Goal: Feedback & Contribution: Submit feedback/report problem

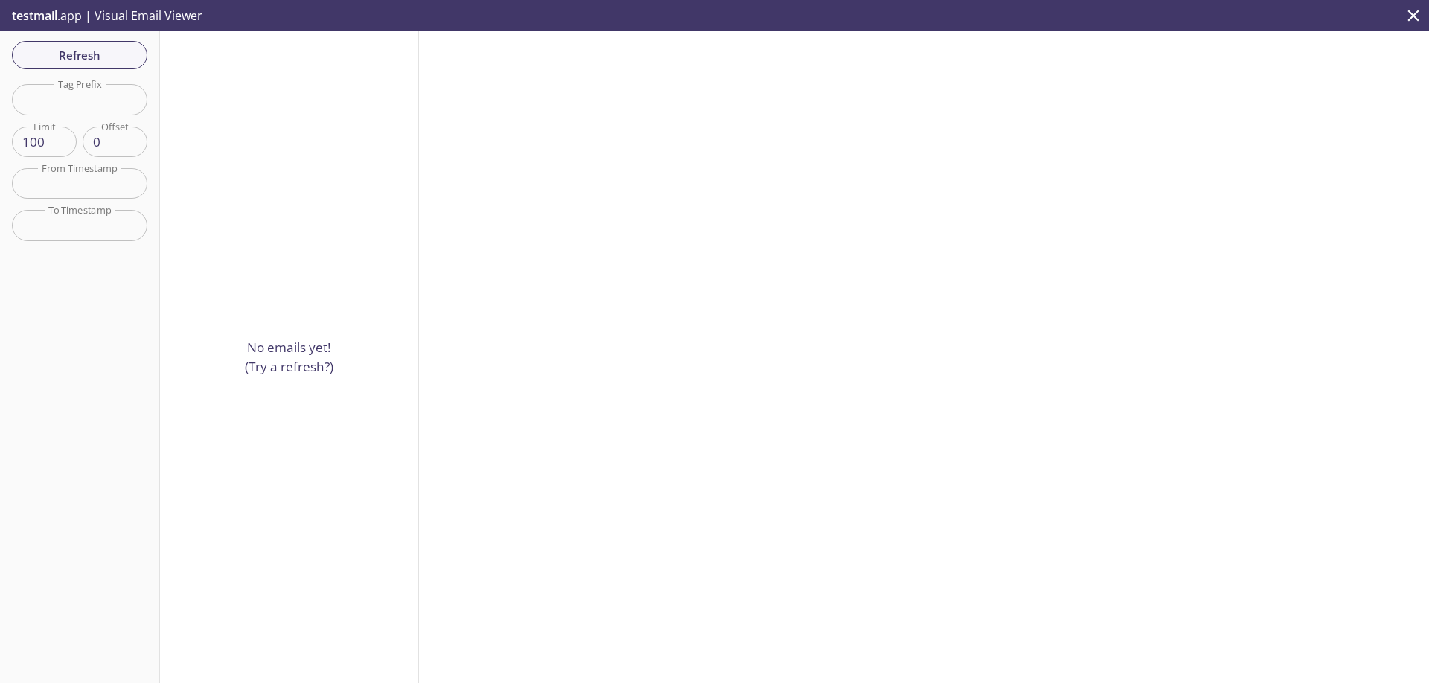
click at [64, 22] on p "testmail .app | Visual Email Viewer" at bounding box center [105, 15] width 211 height 31
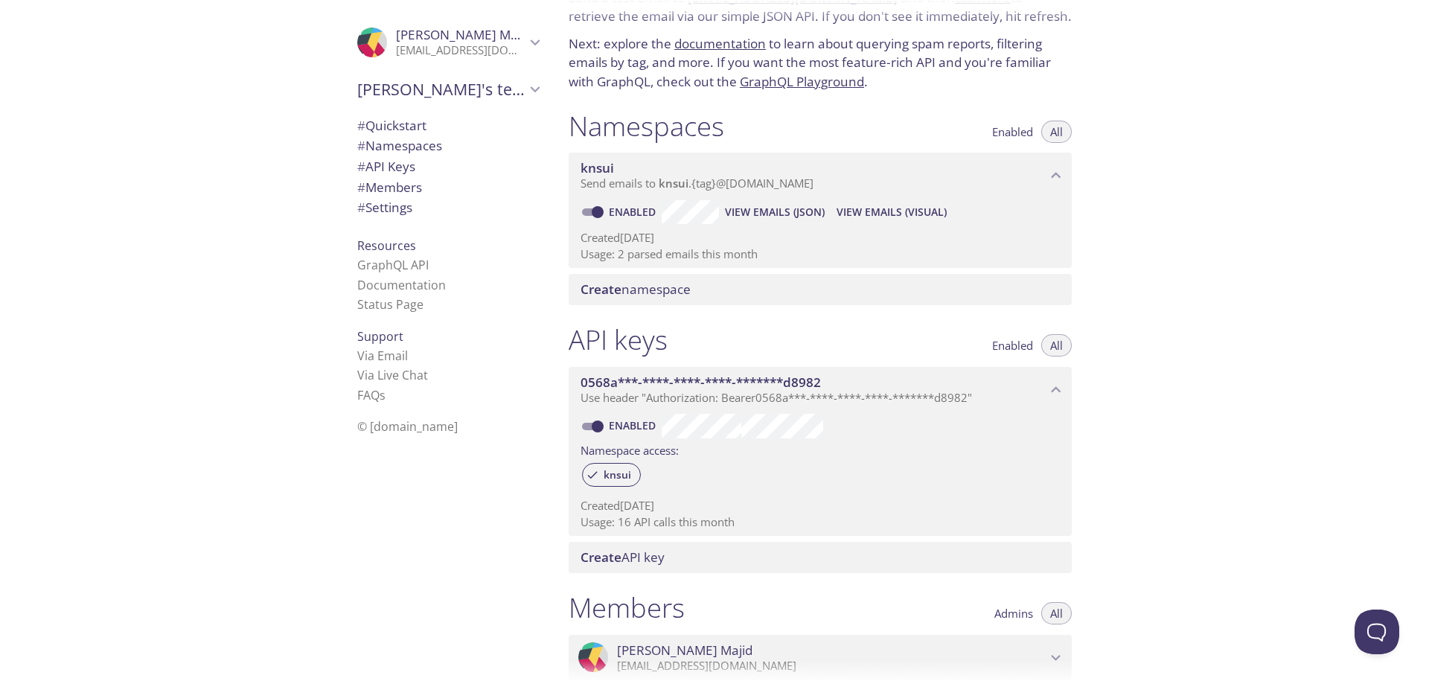
scroll to position [77, 0]
click at [710, 181] on span "Send emails to knsui . {tag} @inbox.testmail.app" at bounding box center [697, 185] width 233 height 15
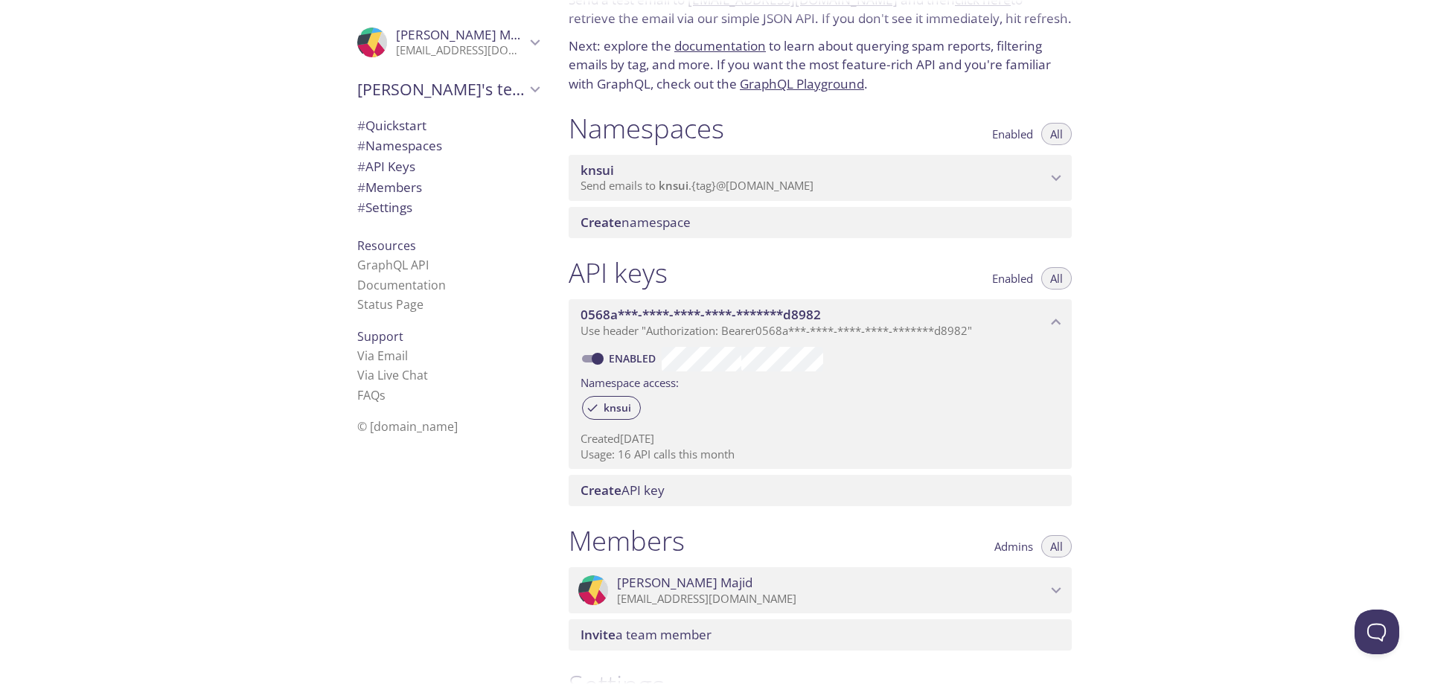
click at [716, 181] on span "Send emails to knsui . {tag} @inbox.testmail.app" at bounding box center [697, 185] width 233 height 15
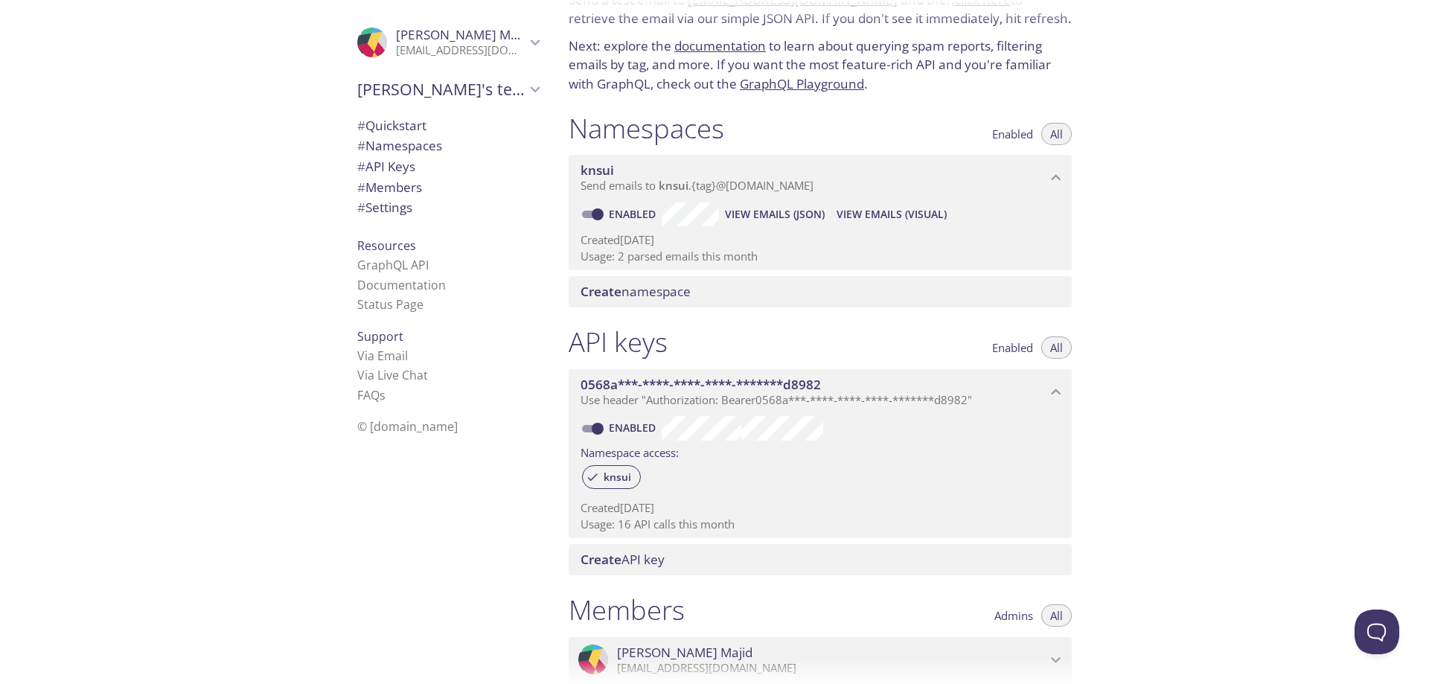
drag, startPoint x: 660, startPoint y: 188, endPoint x: 1090, endPoint y: 189, distance: 429.4
click at [1090, 189] on div "Quickstart Send a test email to knsui.test@inbox.testmail.app and then click he…" at bounding box center [826, 265] width 539 height 684
drag, startPoint x: 710, startPoint y: 183, endPoint x: 466, endPoint y: 314, distance: 277.0
click at [466, 314] on li "Status Page" at bounding box center [448, 304] width 182 height 19
click at [805, 217] on span "View Emails (JSON)" at bounding box center [775, 214] width 100 height 18
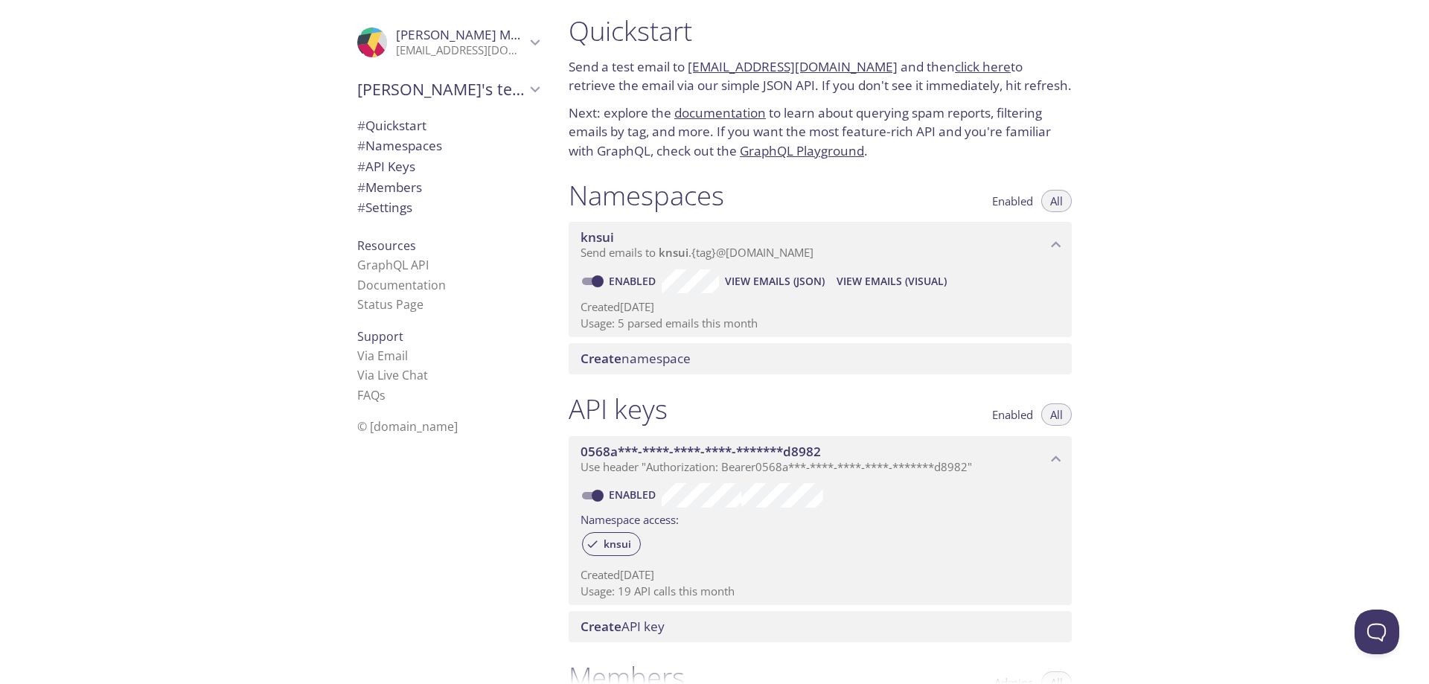
scroll to position [0, 0]
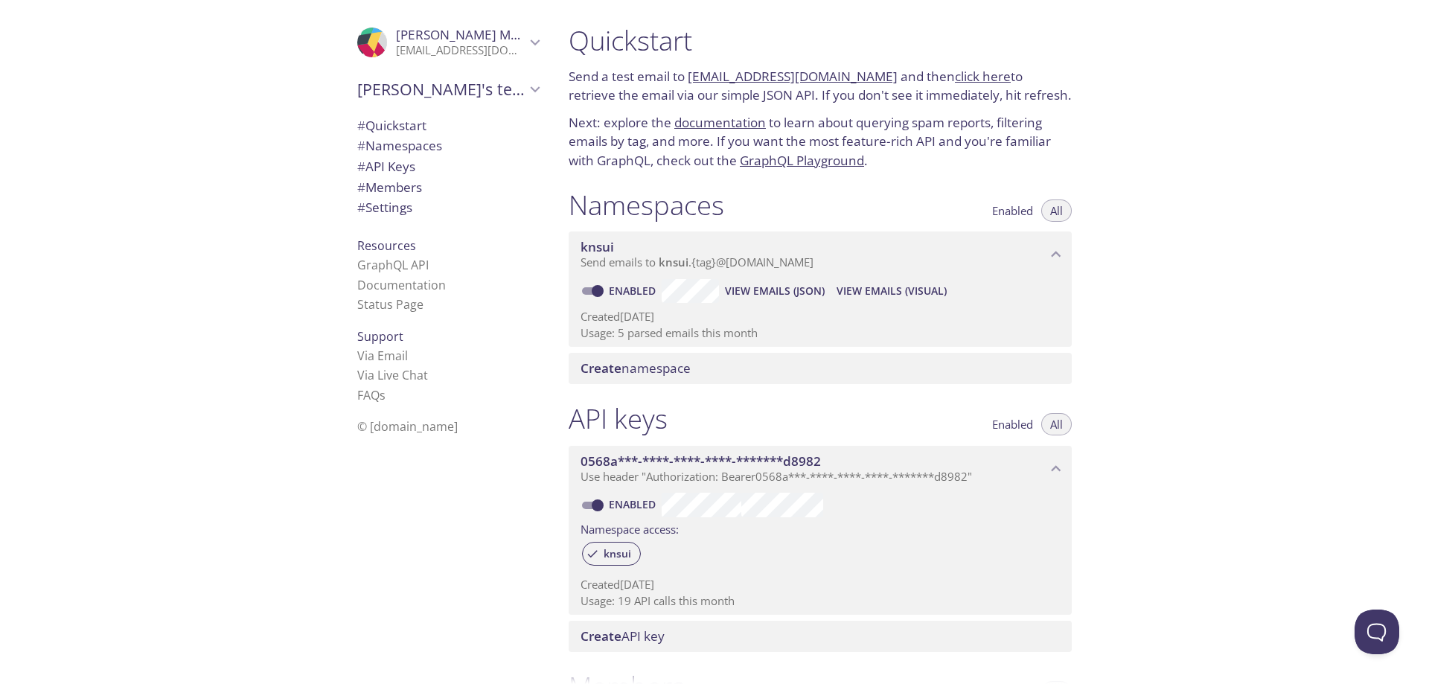
click at [1248, 217] on div "Quickstart Send a test email to knsui.test@inbox.testmail.app and then click he…" at bounding box center [993, 342] width 872 height 684
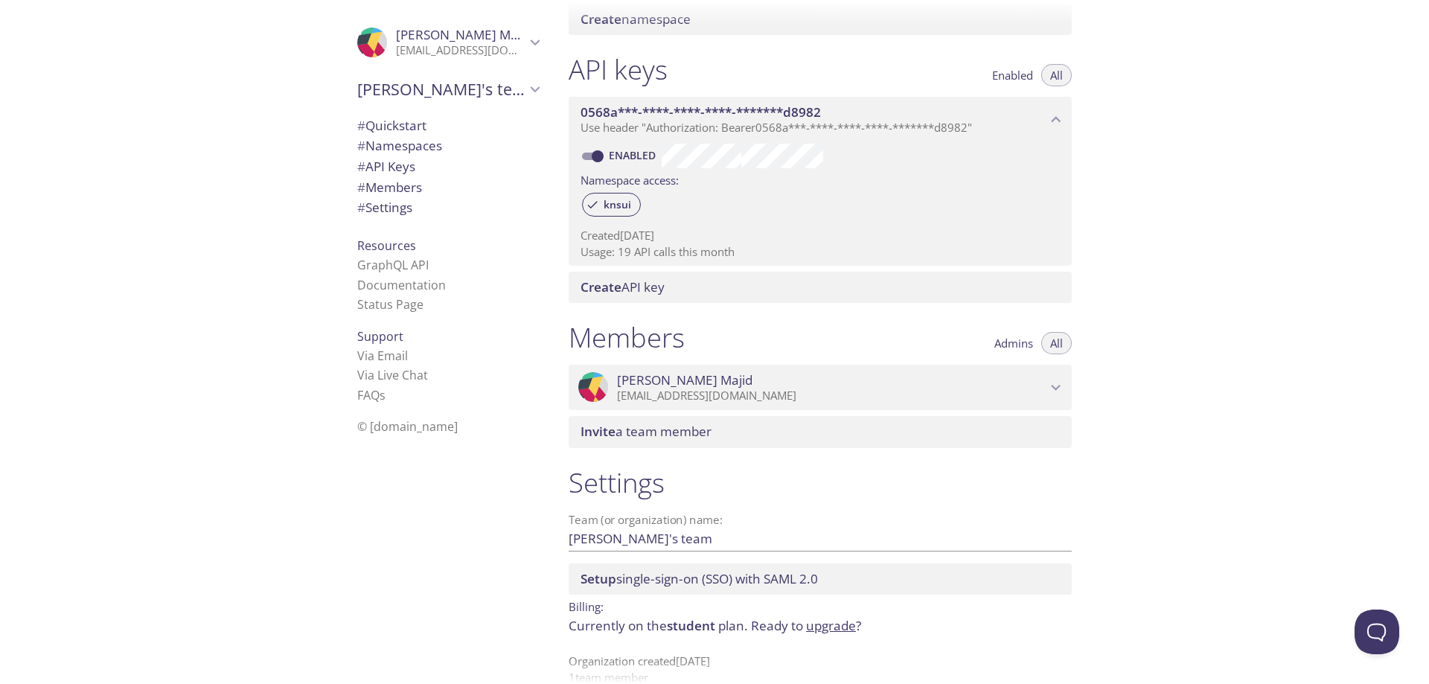
scroll to position [374, 0]
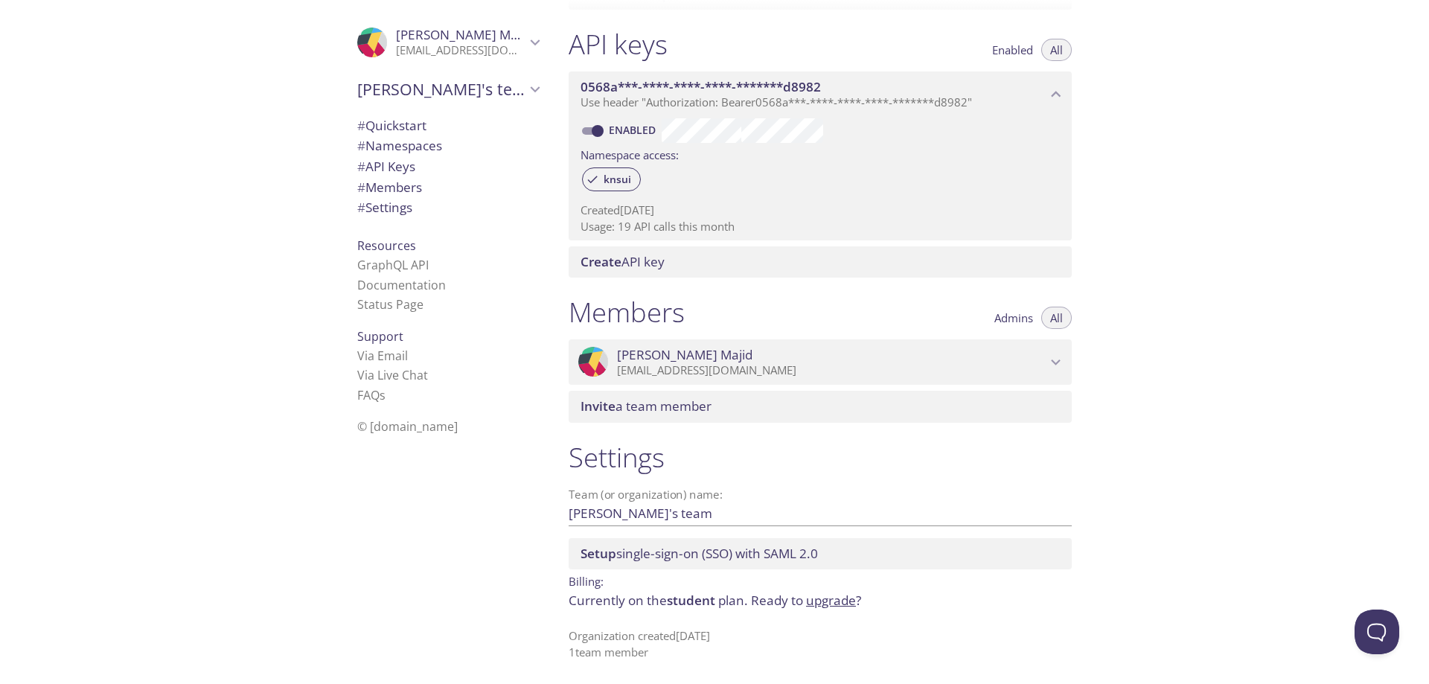
click at [441, 499] on div ".cls-1 { fill: #6d5ca8; } .cls-2 { fill: #3fc191; } .cls-3 { fill: #3b4752; } .…" at bounding box center [444, 342] width 223 height 684
click at [357, 391] on link "FAQ s" at bounding box center [371, 395] width 28 height 16
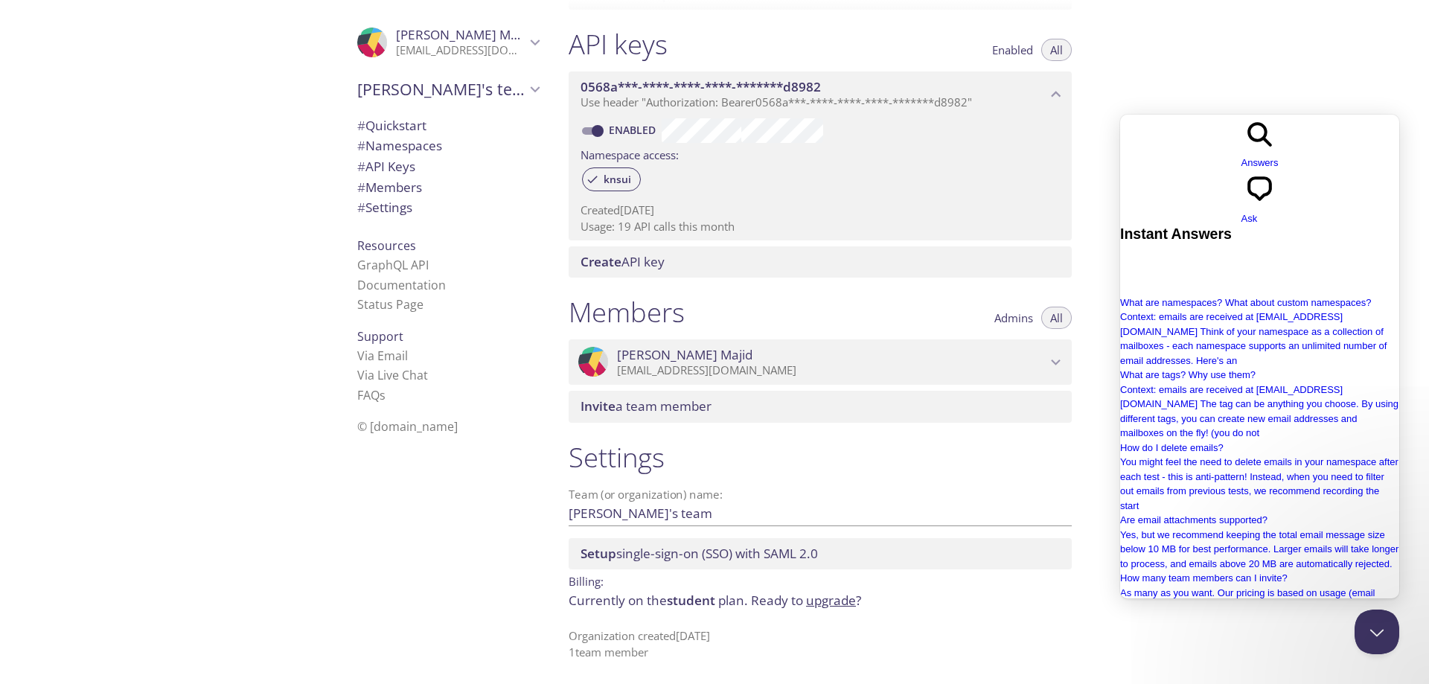
scroll to position [219, 0]
type input "email expiry"
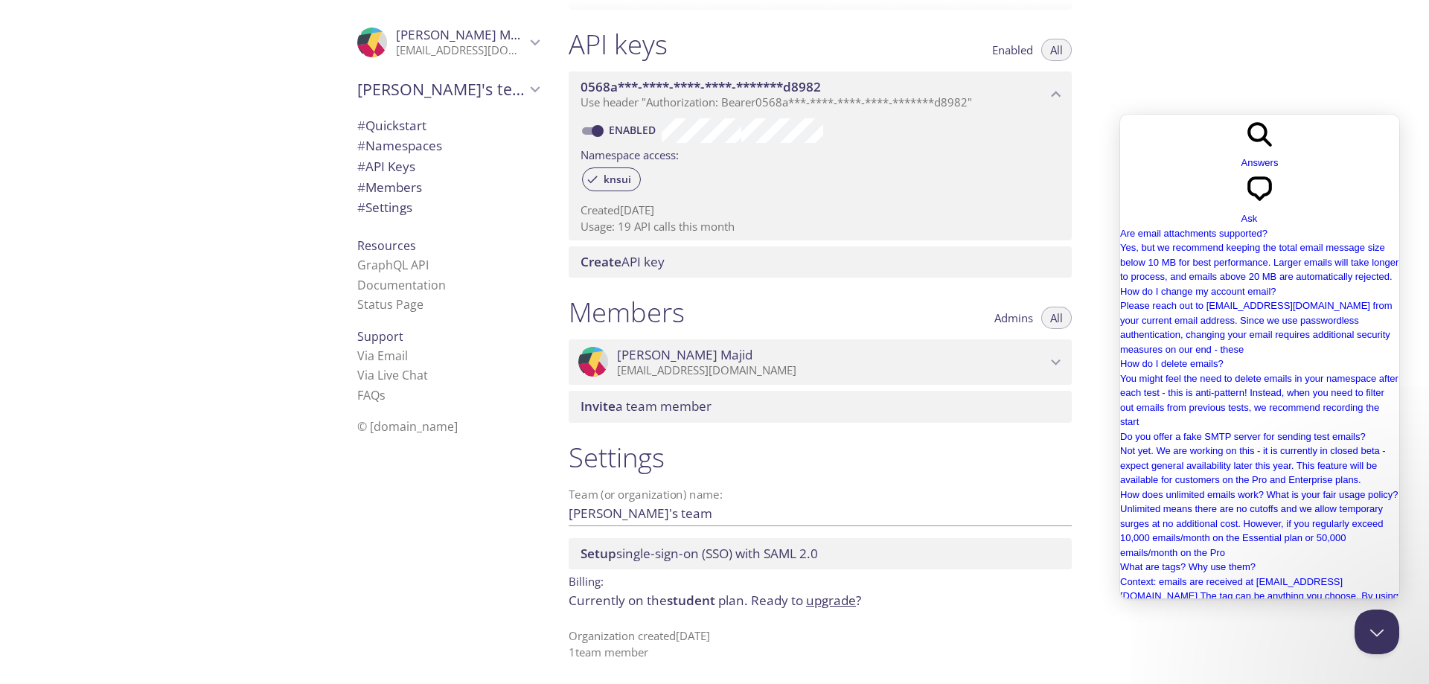
scroll to position [0, 0]
click at [1276, 199] on span "chat-square" at bounding box center [1259, 204] width 37 height 11
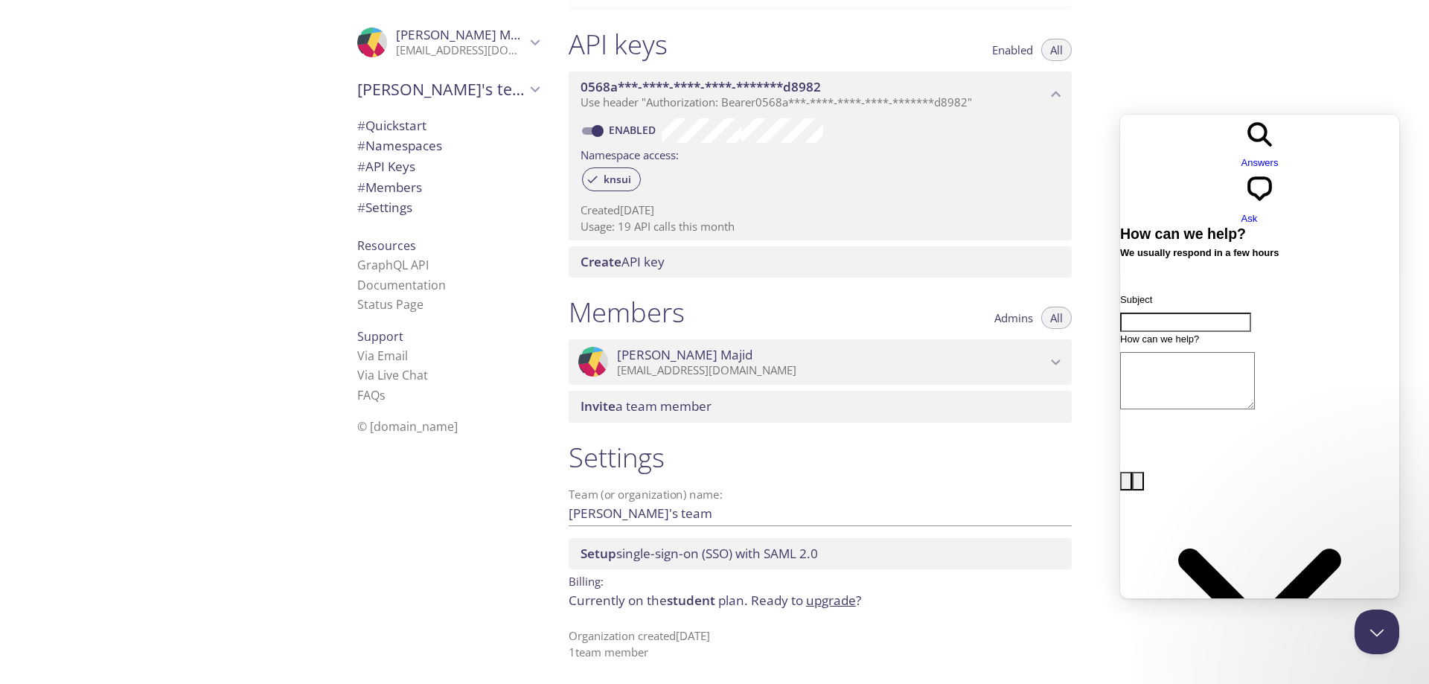
click at [1220, 85] on div "Quickstart Send a test email to knsui.test@inbox.testmail.app and then click he…" at bounding box center [993, 342] width 872 height 684
click at [1384, 636] on button "Close Beacon popover" at bounding box center [1374, 629] width 45 height 45
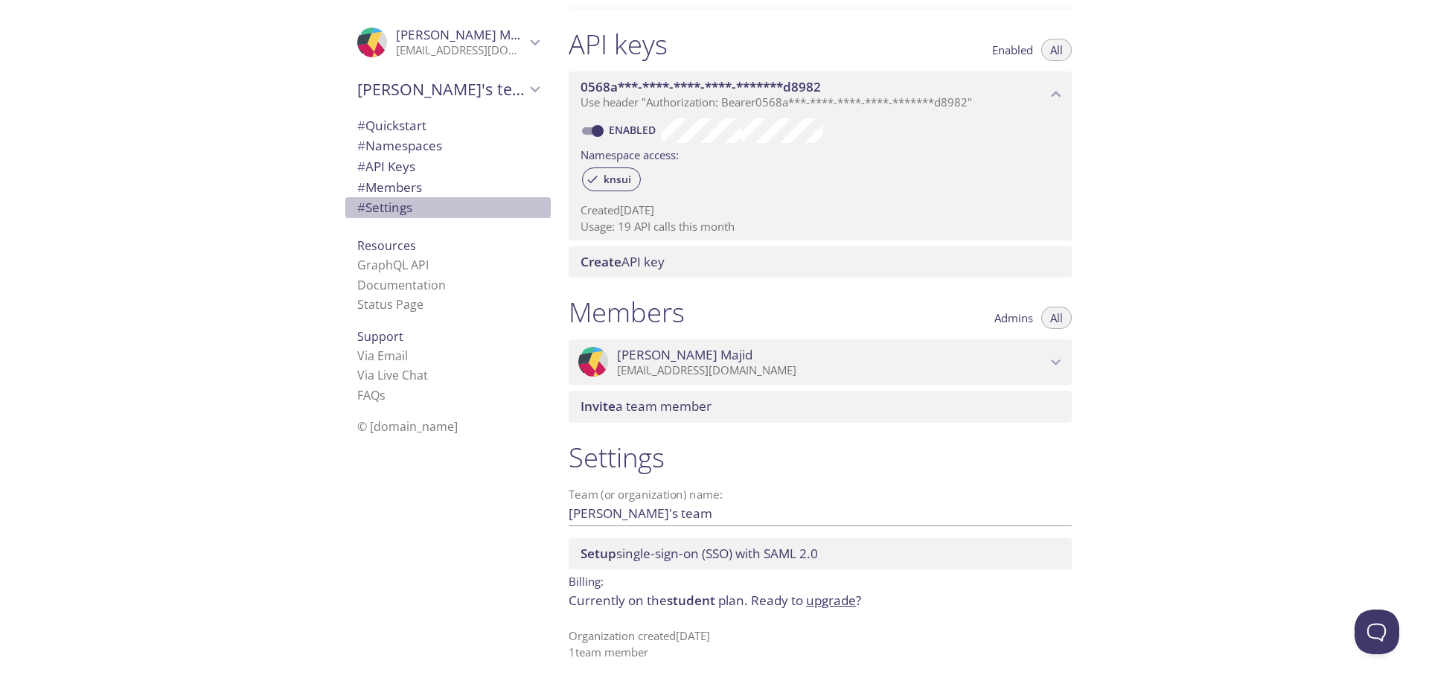
click at [371, 205] on span "# Settings" at bounding box center [384, 207] width 55 height 17
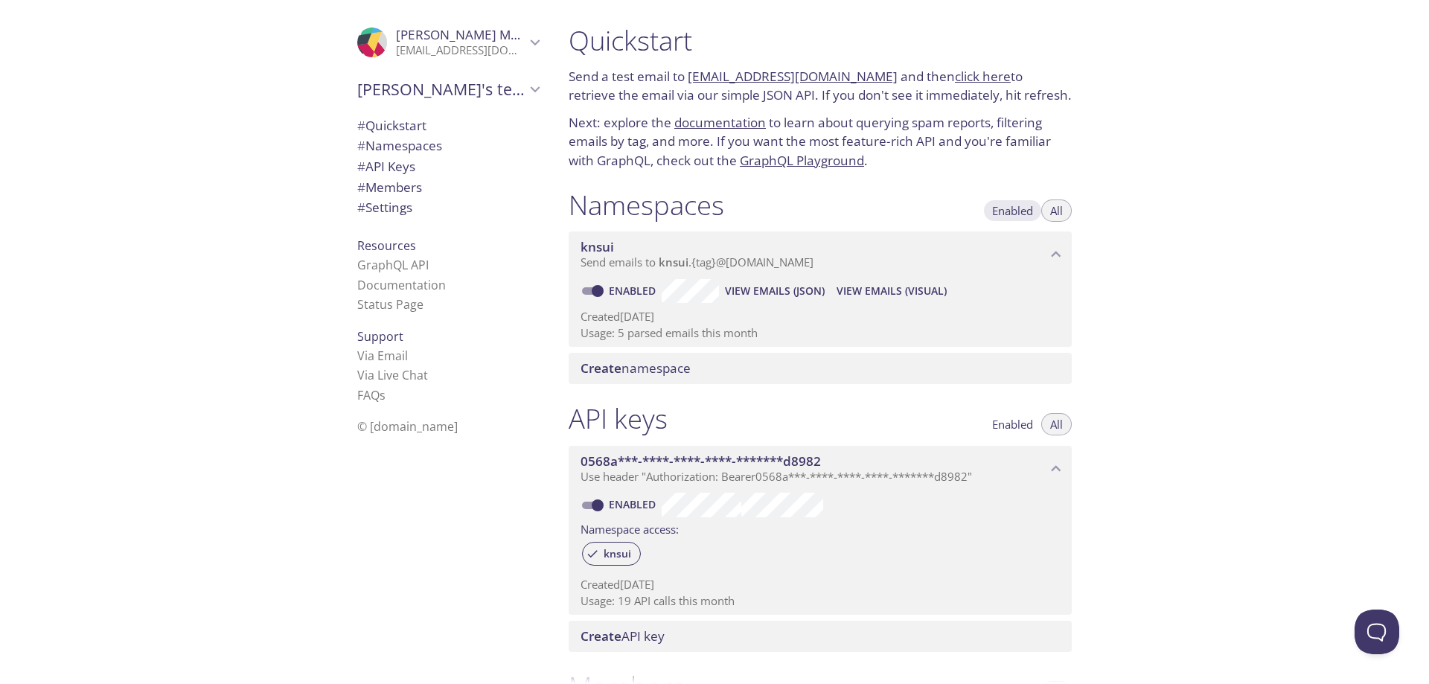
click at [1007, 211] on span "Enabled" at bounding box center [1012, 211] width 41 height 0
click at [1051, 211] on span "All" at bounding box center [1056, 211] width 13 height 0
click at [388, 280] on link "Documentation" at bounding box center [401, 285] width 89 height 16
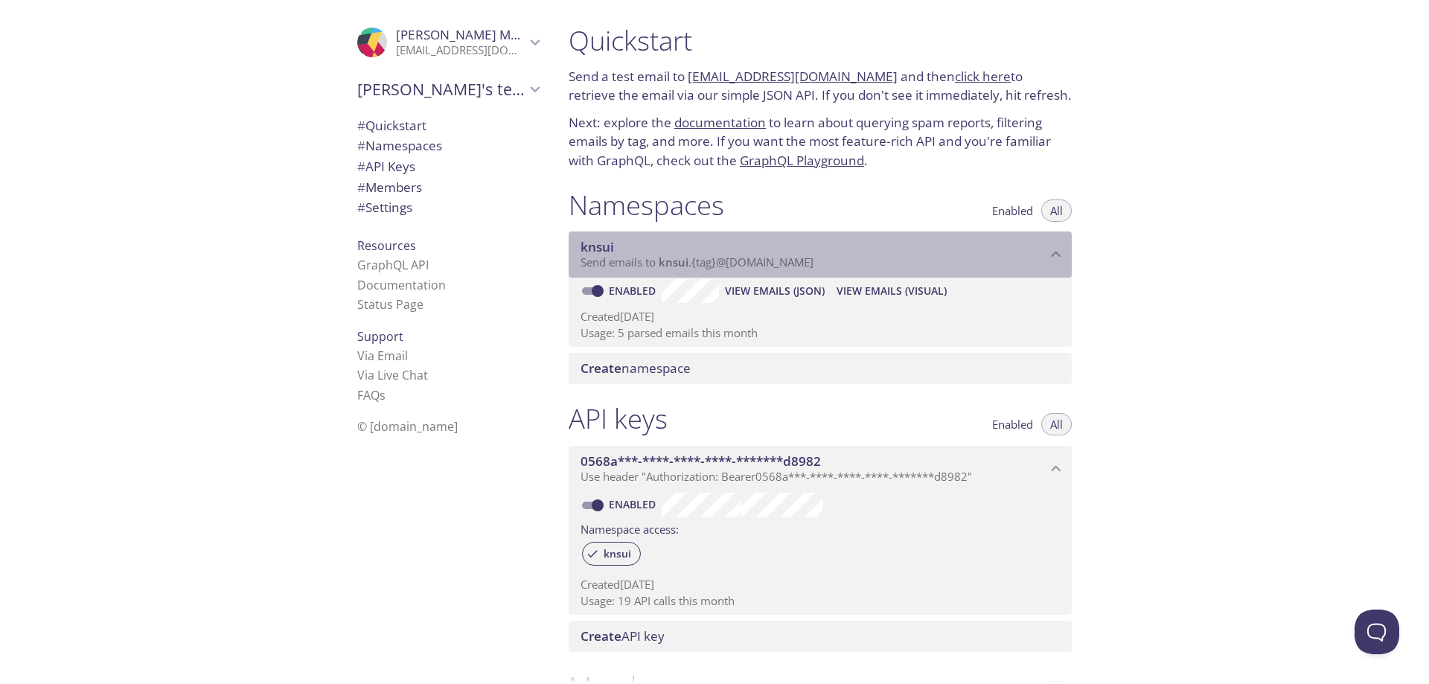
click at [781, 262] on span "Send emails to knsui . {tag} @inbox.testmail.app" at bounding box center [697, 262] width 233 height 15
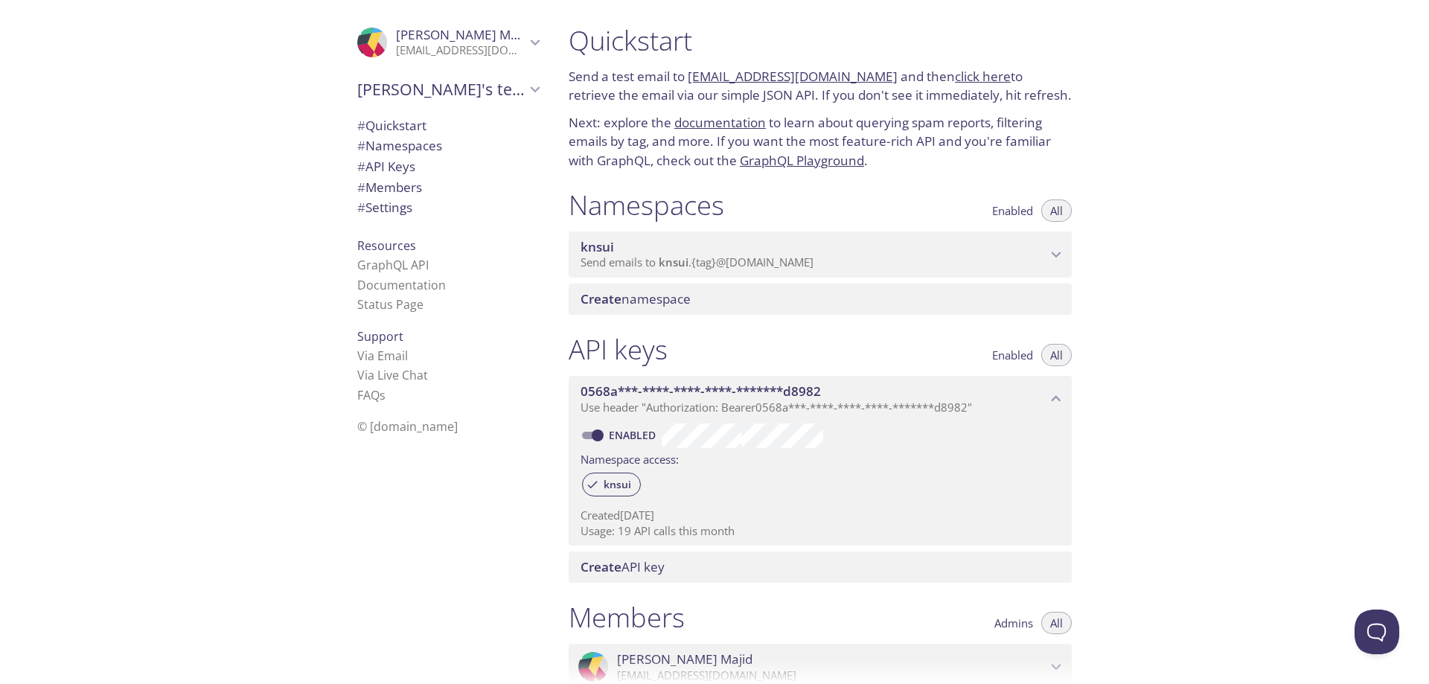
click at [781, 262] on span "Send emails to knsui . {tag} @inbox.testmail.app" at bounding box center [697, 262] width 233 height 15
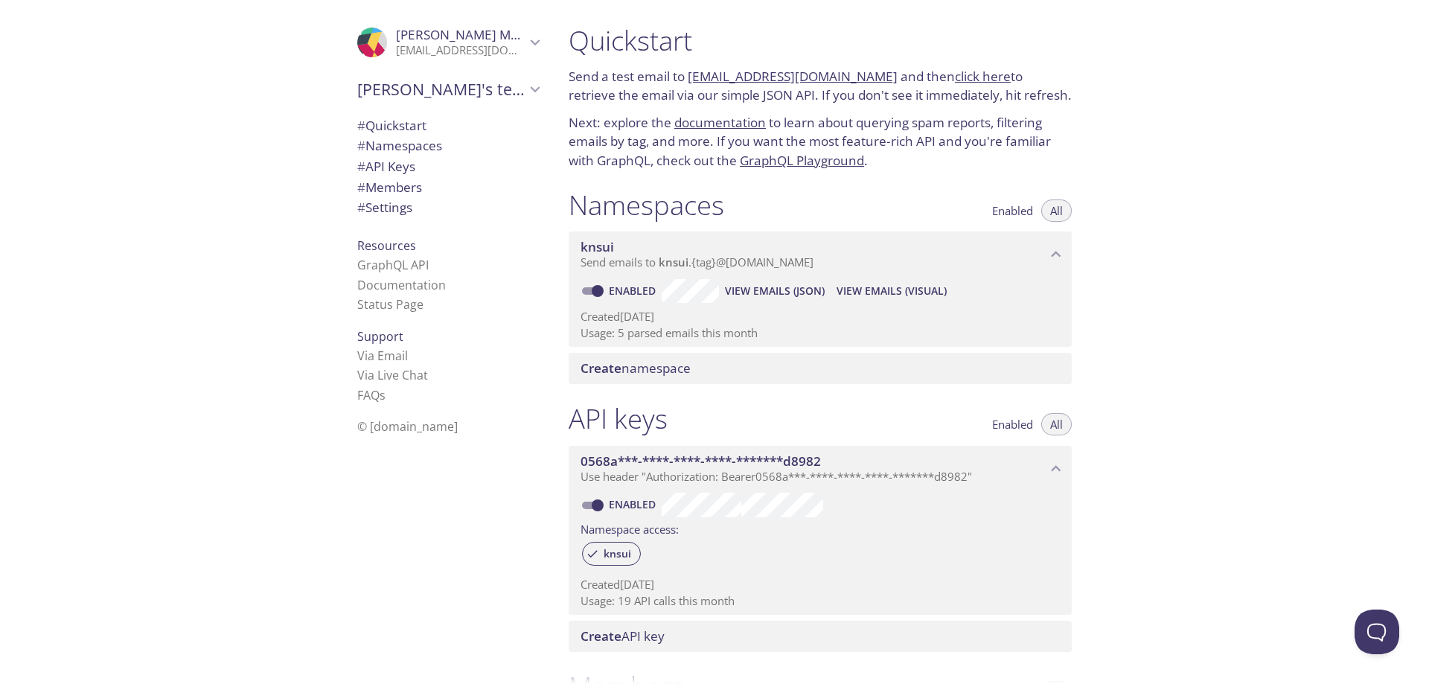
drag, startPoint x: 779, startPoint y: 255, endPoint x: 1244, endPoint y: 195, distance: 468.2
click at [1244, 195] on div "Quickstart Send a test email to knsui.test@inbox.testmail.app and then click he…" at bounding box center [993, 342] width 872 height 684
click at [894, 283] on span "View Emails (Visual)" at bounding box center [892, 291] width 110 height 18
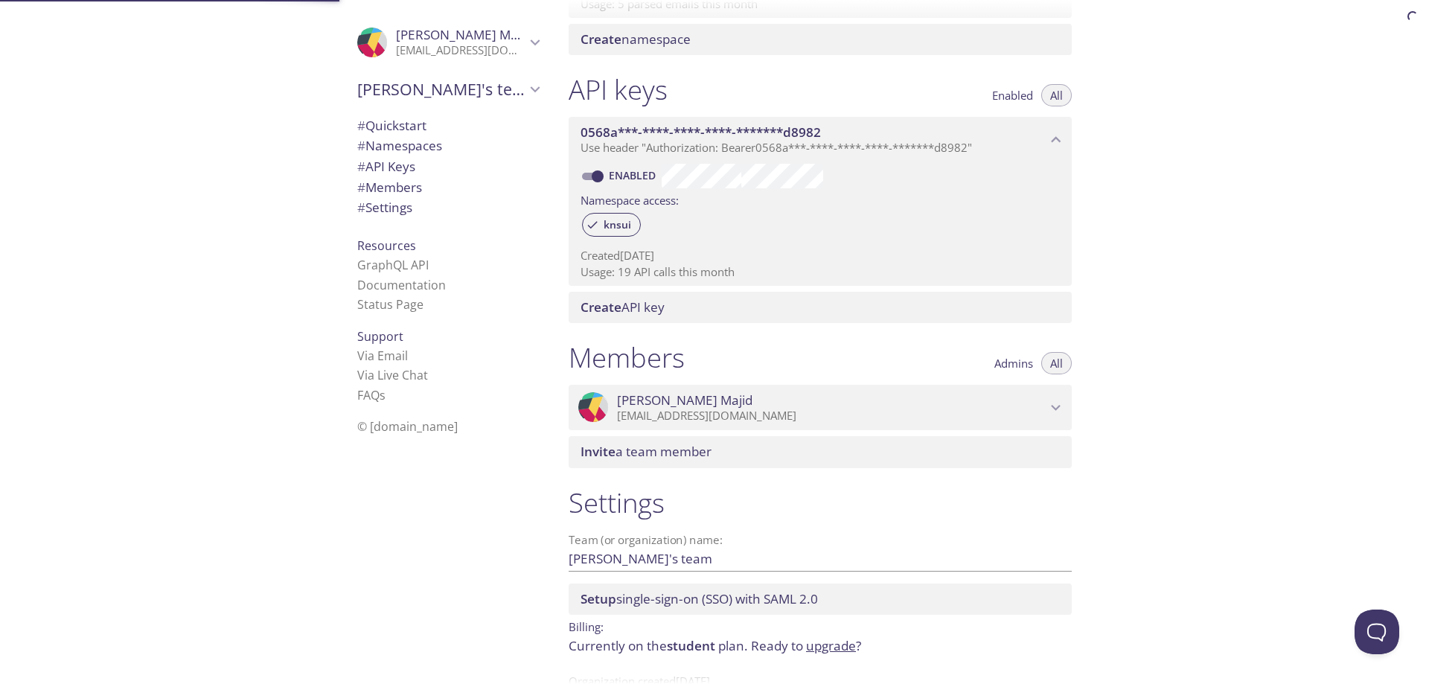
scroll to position [374, 0]
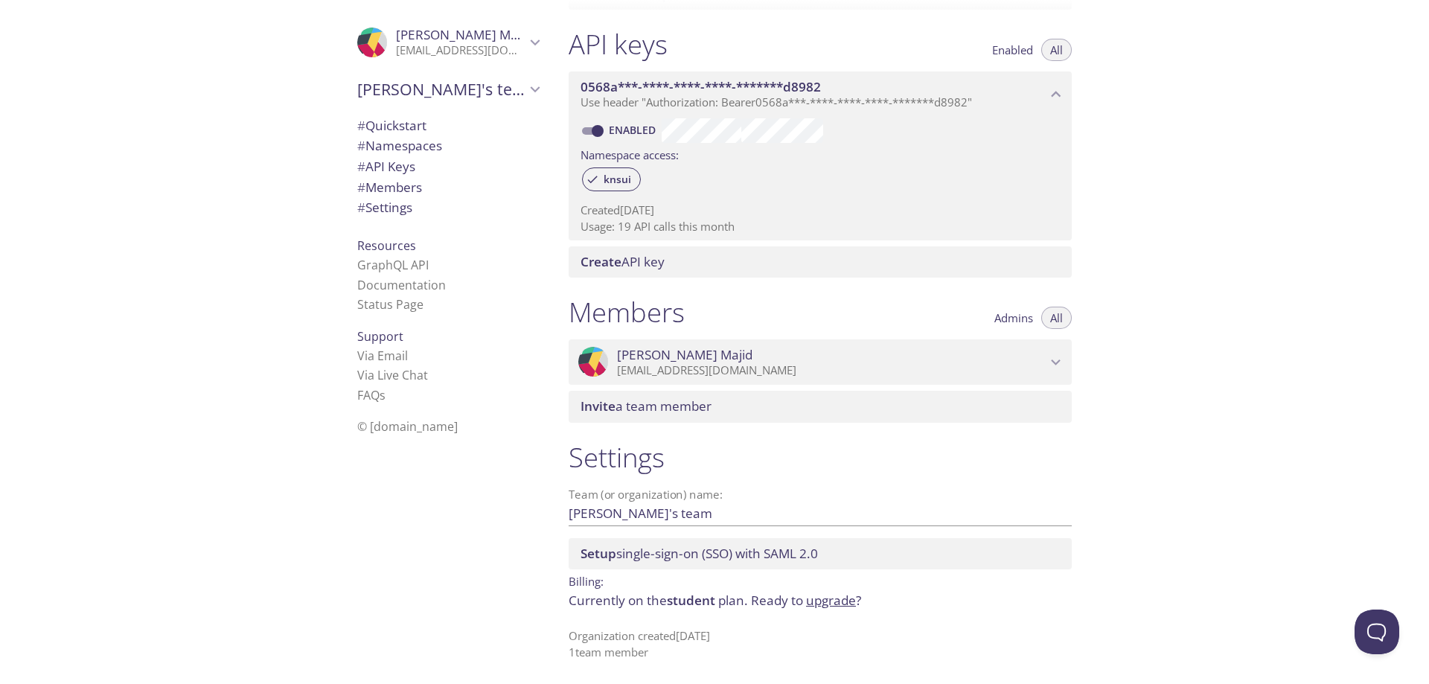
click at [700, 610] on p "Currently on the student plan. Ready to upgrade ?" at bounding box center [820, 600] width 503 height 19
click at [698, 600] on span "student" at bounding box center [691, 600] width 48 height 17
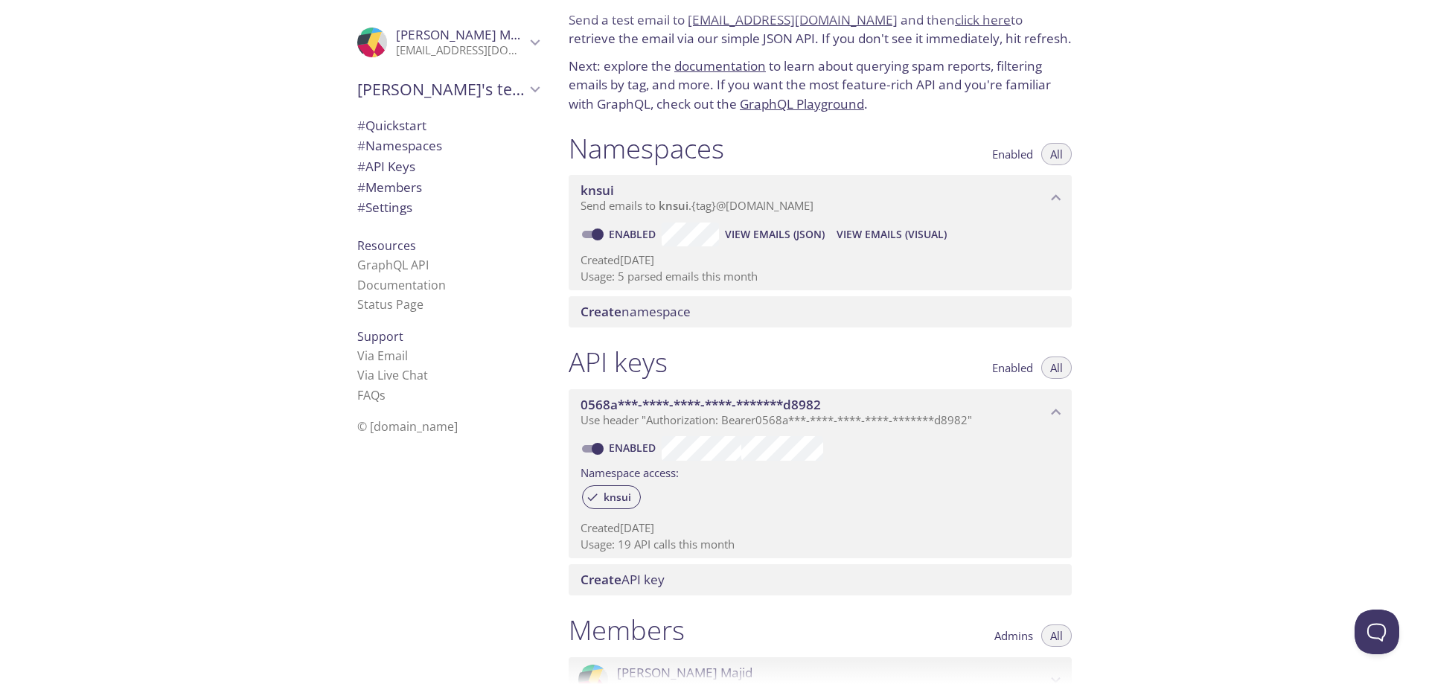
scroll to position [0, 0]
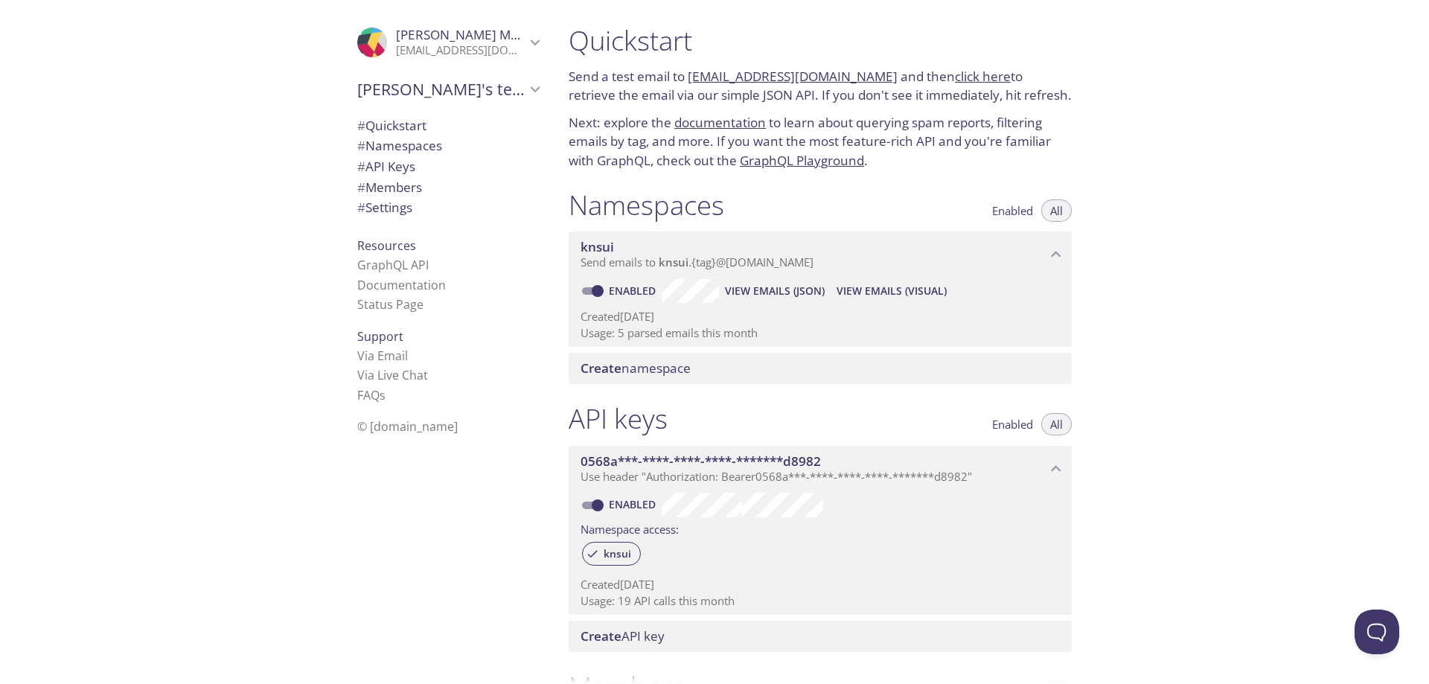
click at [403, 147] on span "# Namespaces" at bounding box center [399, 145] width 85 height 17
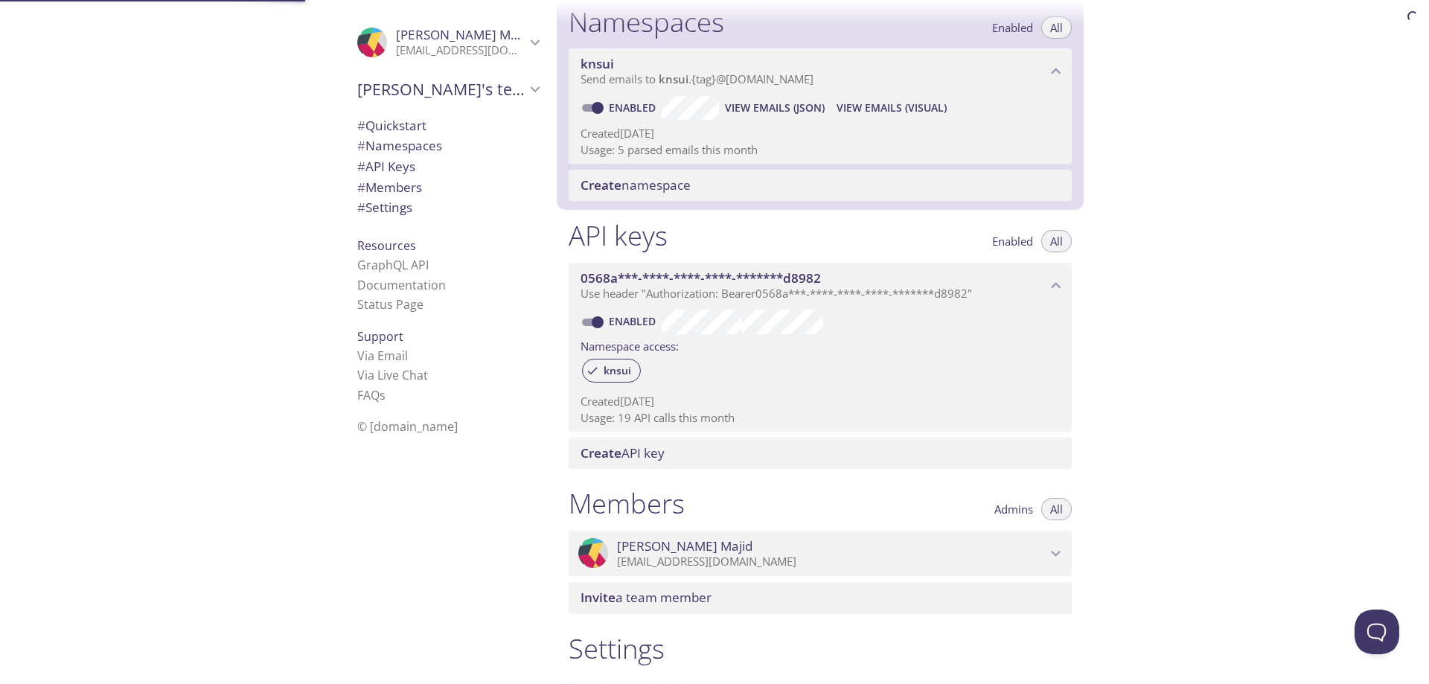
scroll to position [188, 0]
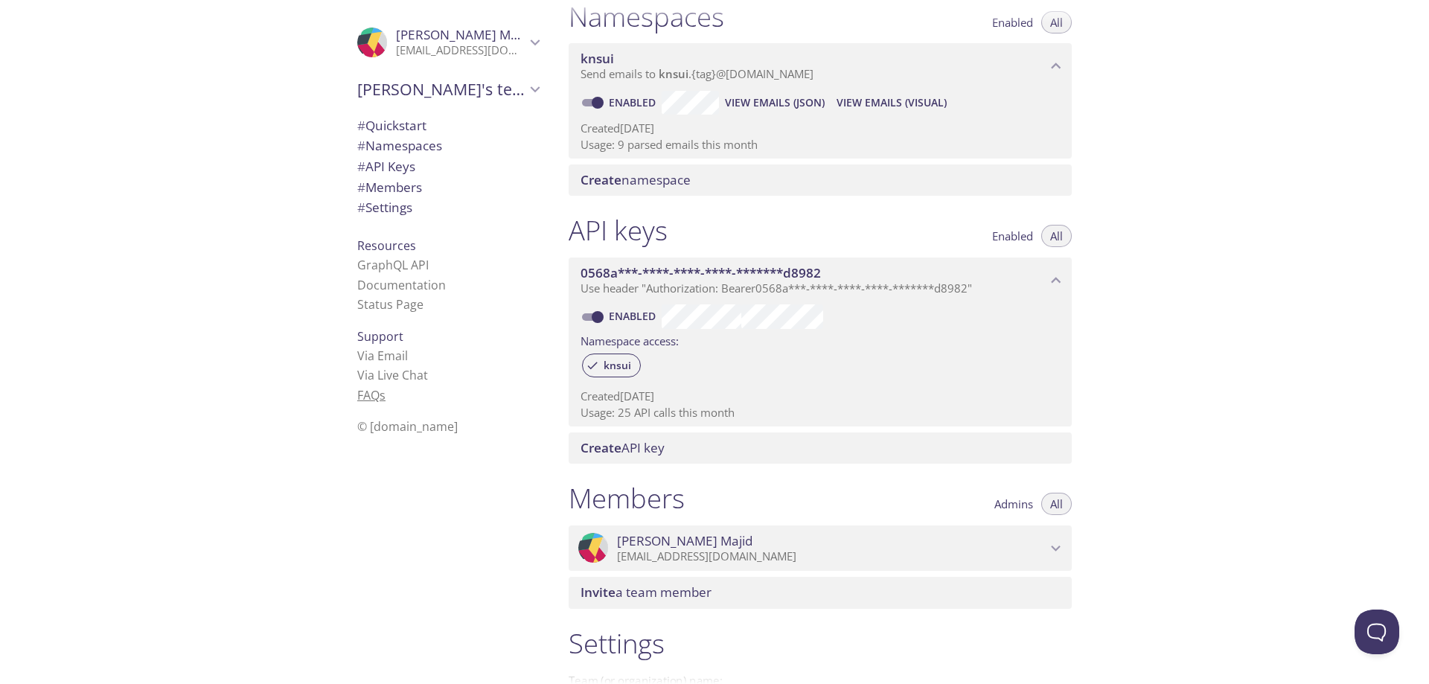
click at [364, 392] on link "FAQ s" at bounding box center [371, 395] width 28 height 16
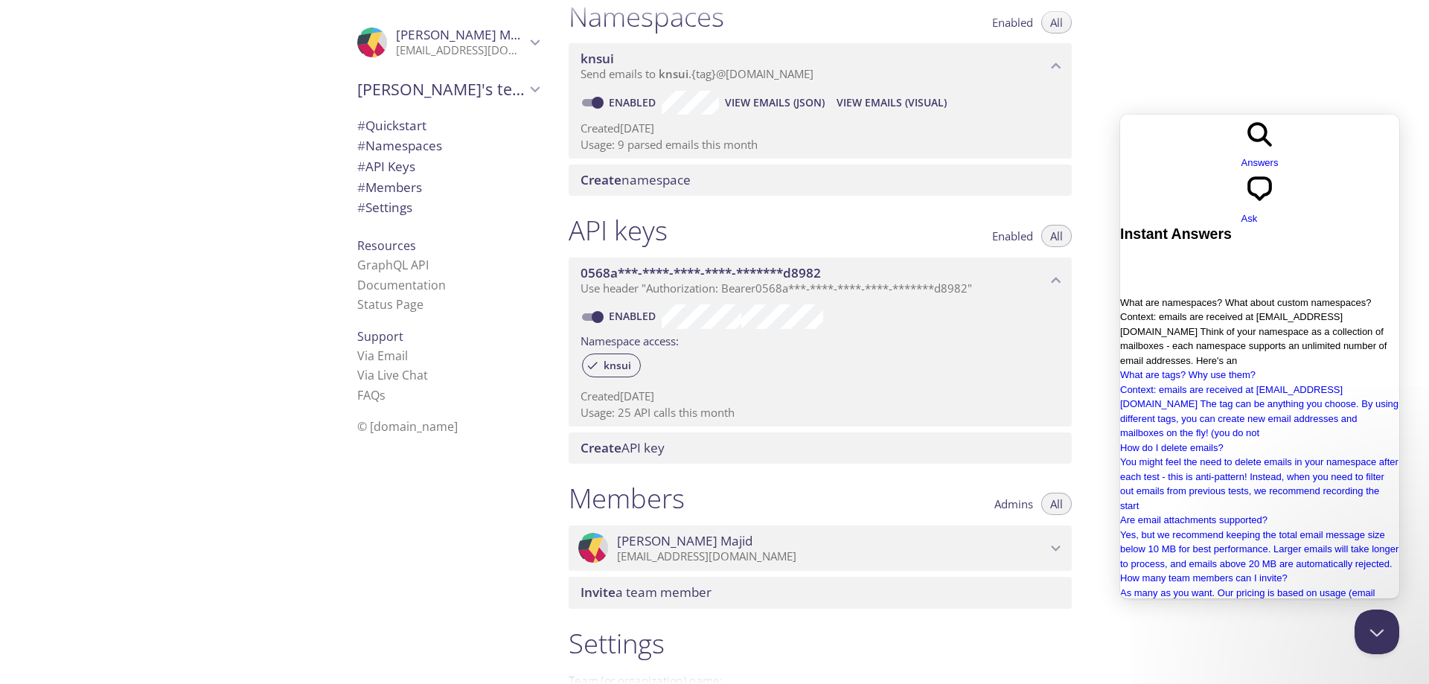
click at [1320, 311] on span "Context: emails are received at namespace.tag@inbox.testmail.app Think of your …" at bounding box center [1253, 338] width 266 height 55
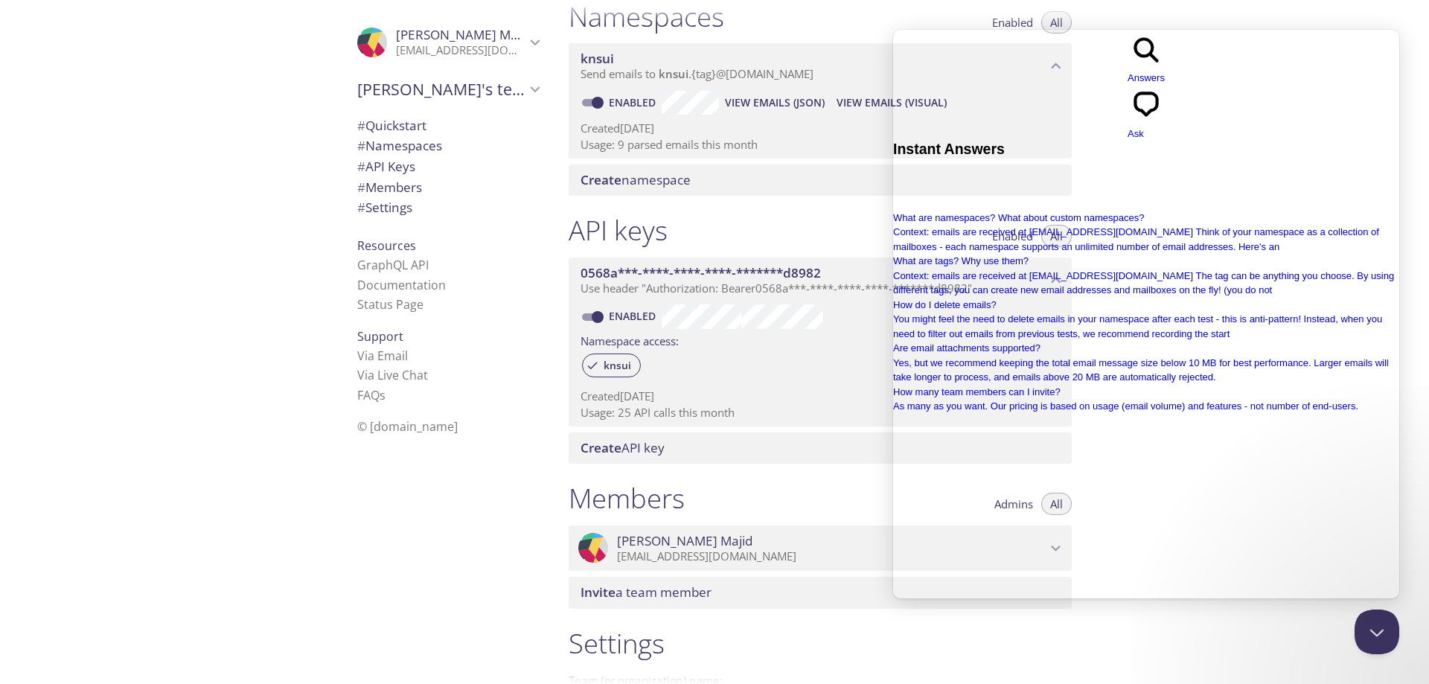
scroll to position [374, 0]
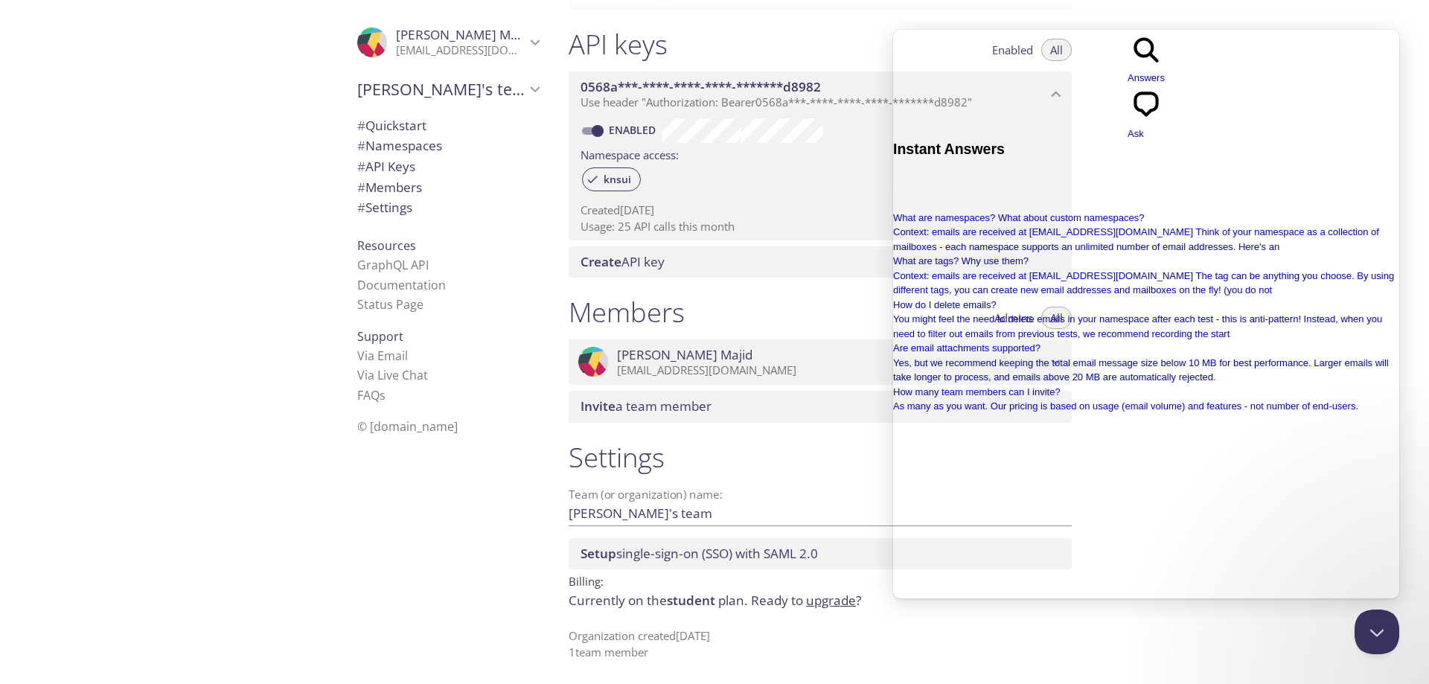
drag, startPoint x: 1288, startPoint y: 309, endPoint x: 1279, endPoint y: 386, distance: 77.8
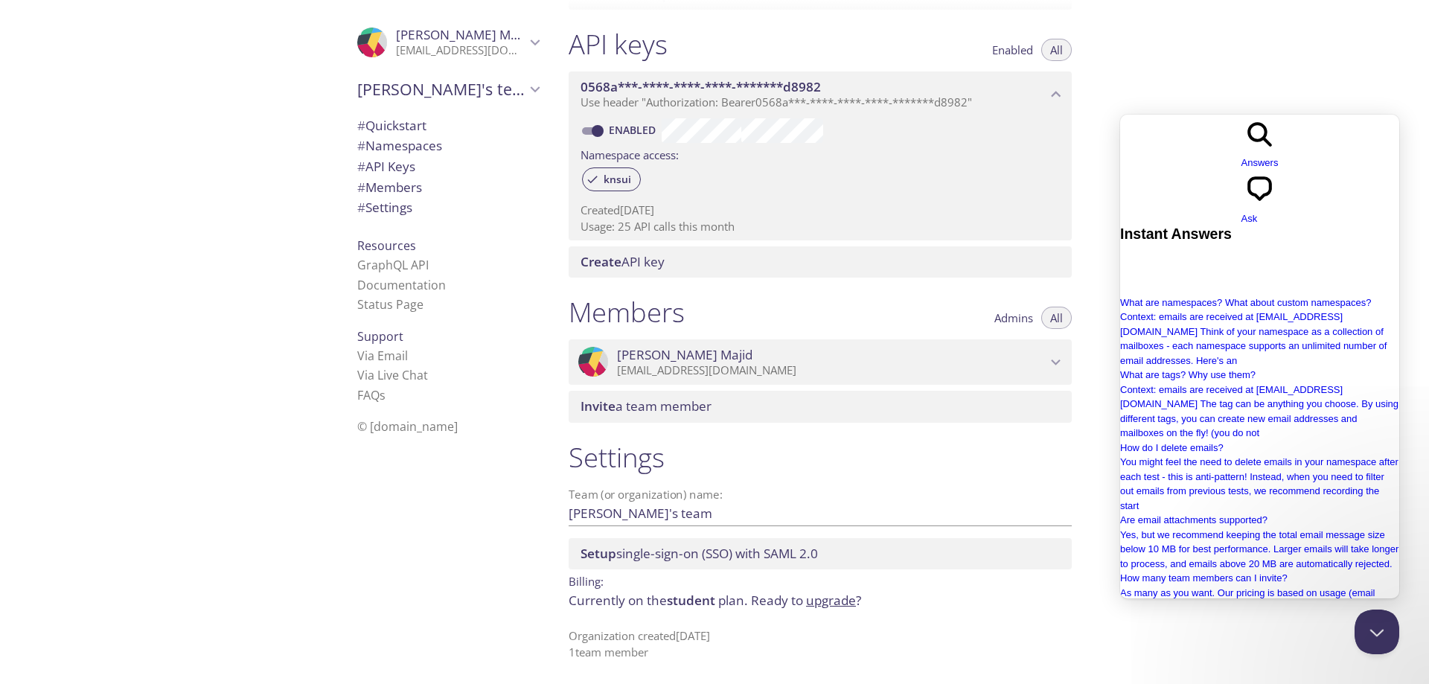
scroll to position [0, 0]
click at [1268, 170] on link "chat-square Ask" at bounding box center [1259, 198] width 37 height 56
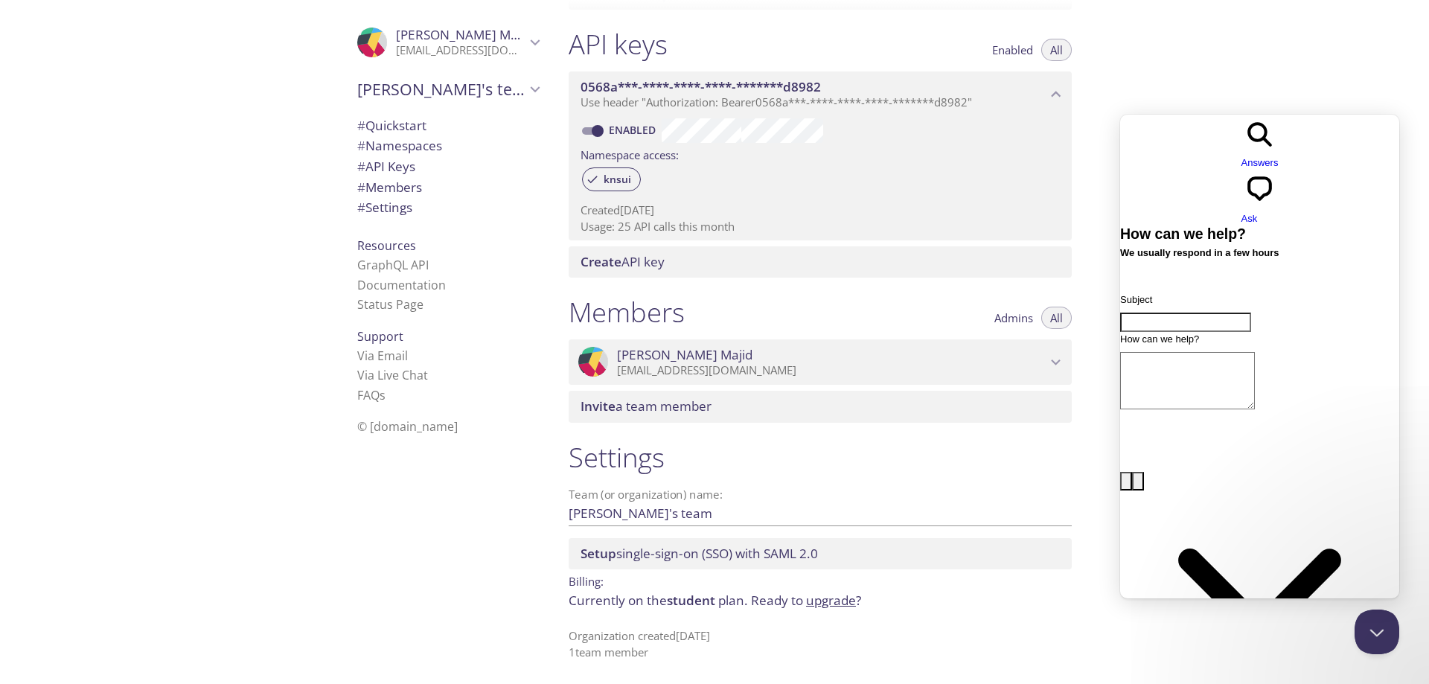
click at [1238, 313] on input "Subject" at bounding box center [1185, 322] width 131 height 19
type input "Email Retention Period Query"
click at [1227, 352] on textarea "How can we help?" at bounding box center [1187, 380] width 135 height 57
type textarea "I"
click at [1255, 352] on textarea "How long does my email stay without" at bounding box center [1187, 380] width 135 height 57
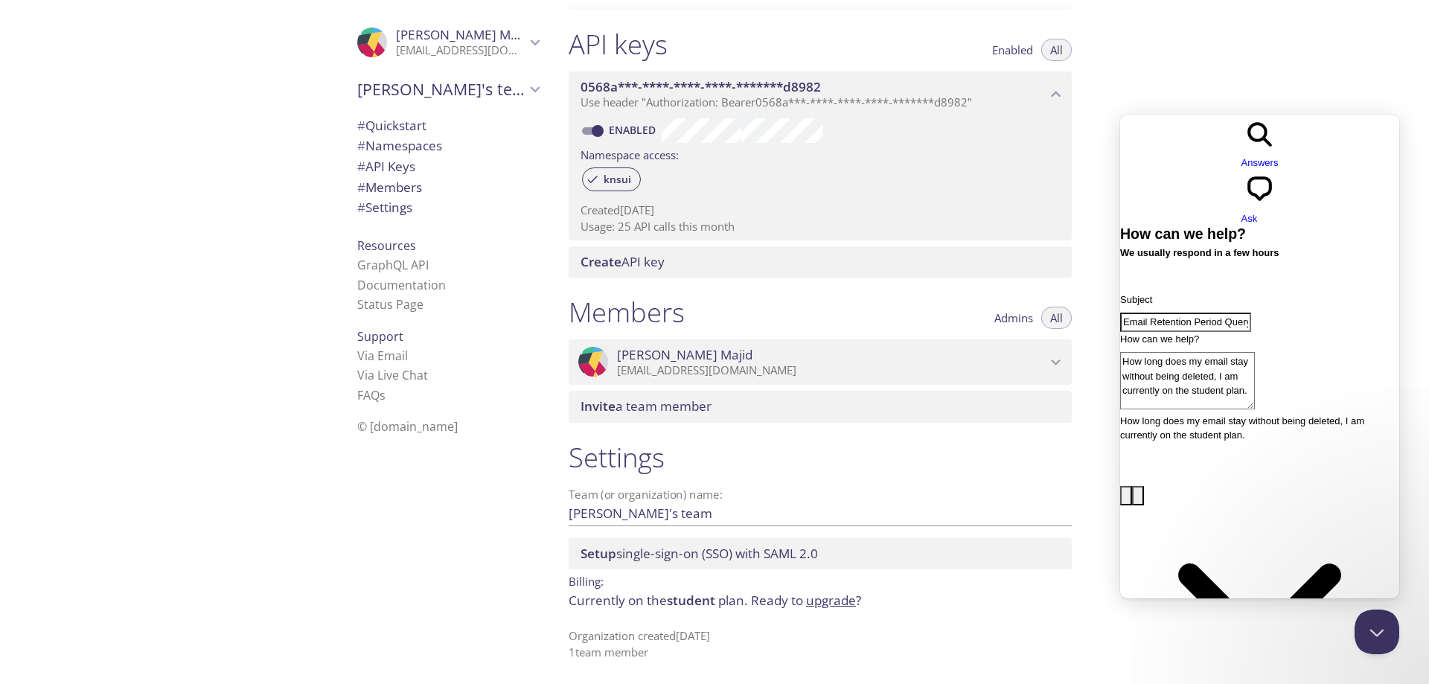
click at [1185, 352] on textarea "How long does my email stay without being deleted, I am currently on the studen…" at bounding box center [1187, 380] width 135 height 57
click at [1189, 352] on textarea "How long does my email stay without being deleted, I am currently on the studen…" at bounding box center [1187, 380] width 135 height 57
click at [1185, 352] on textarea "How long does my email stay without being deleted, I am currently on the studen…" at bounding box center [1187, 380] width 135 height 57
type textarea "How long does my email stay without being deleted?, I am currently on the stude…"
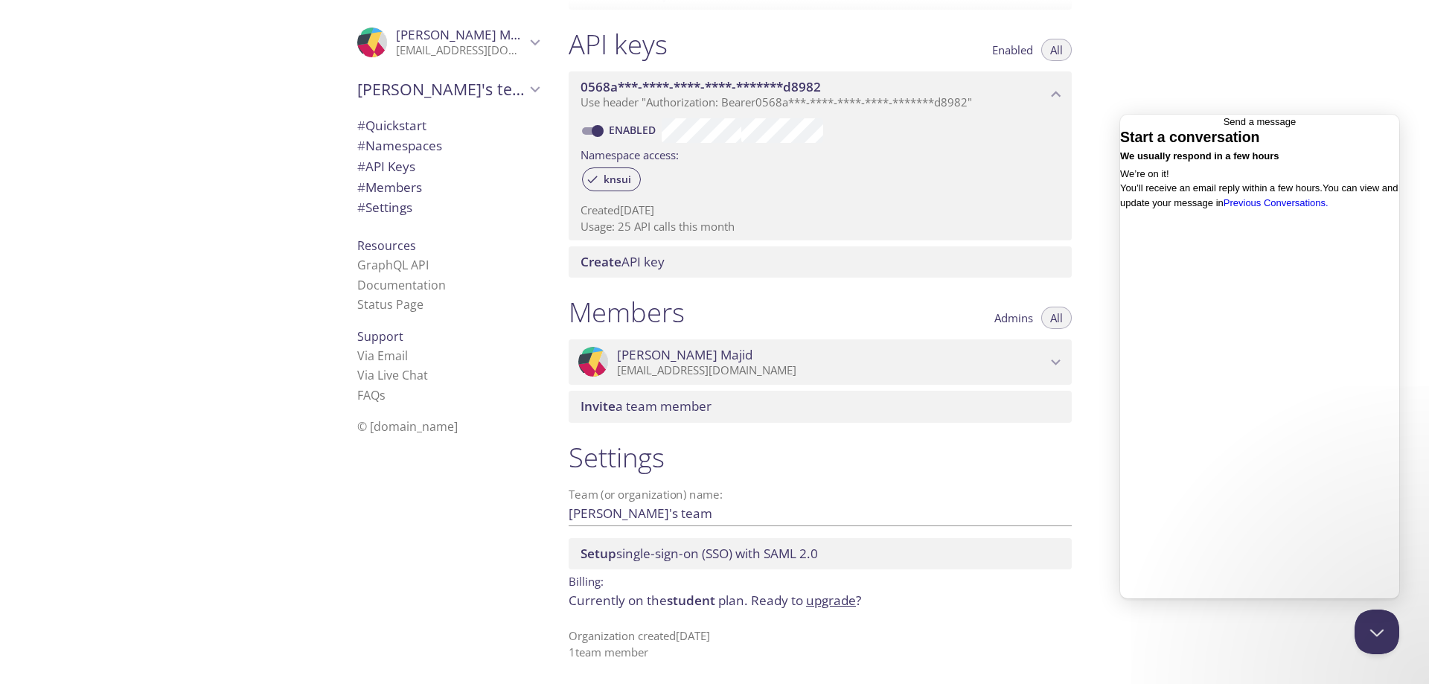
click at [1136, 121] on div "Go back Send a message" at bounding box center [1259, 122] width 279 height 15
click at [1224, 127] on span "Go back" at bounding box center [1224, 121] width 0 height 11
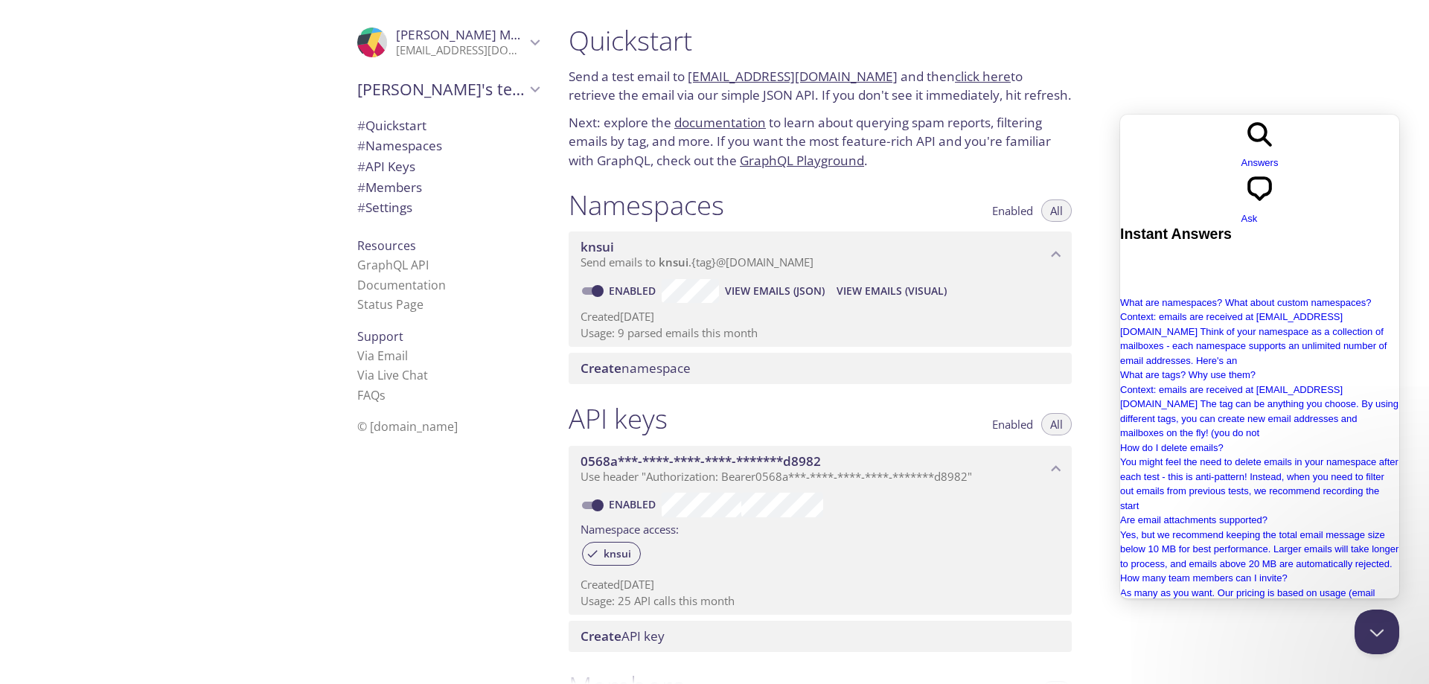
click at [813, 258] on span "Send emails to knsui . {tag} @inbox.testmail.app" at bounding box center [697, 262] width 233 height 15
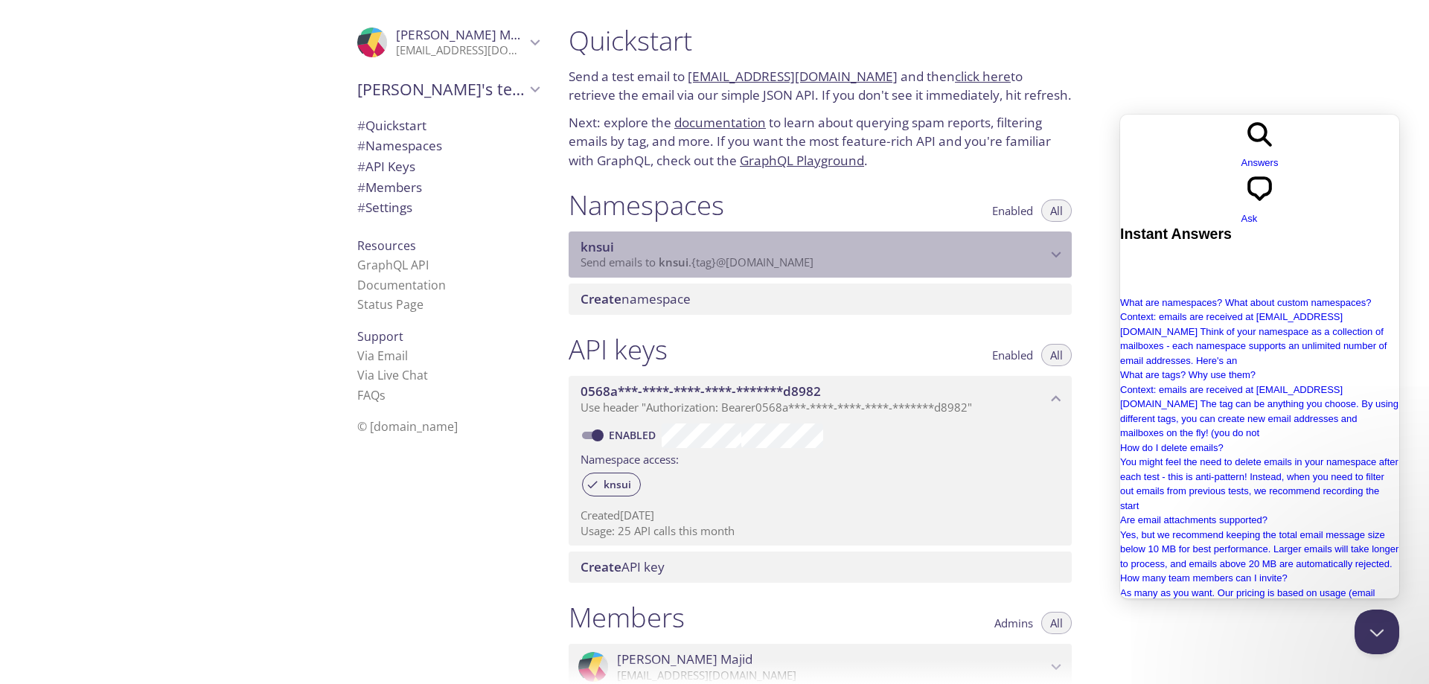
click at [813, 258] on span "Send emails to knsui . {tag} @inbox.testmail.app" at bounding box center [697, 262] width 233 height 15
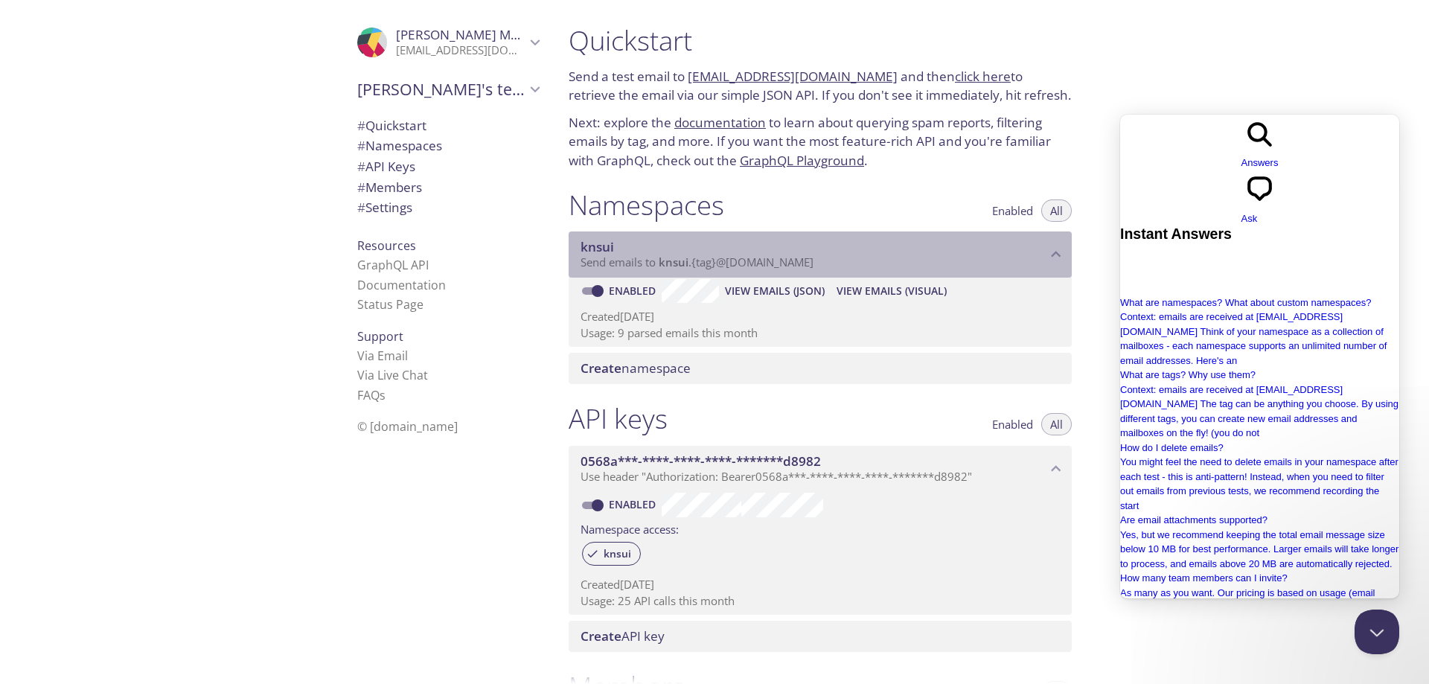
click at [813, 258] on span "Send emails to knsui . {tag} @inbox.testmail.app" at bounding box center [697, 262] width 233 height 15
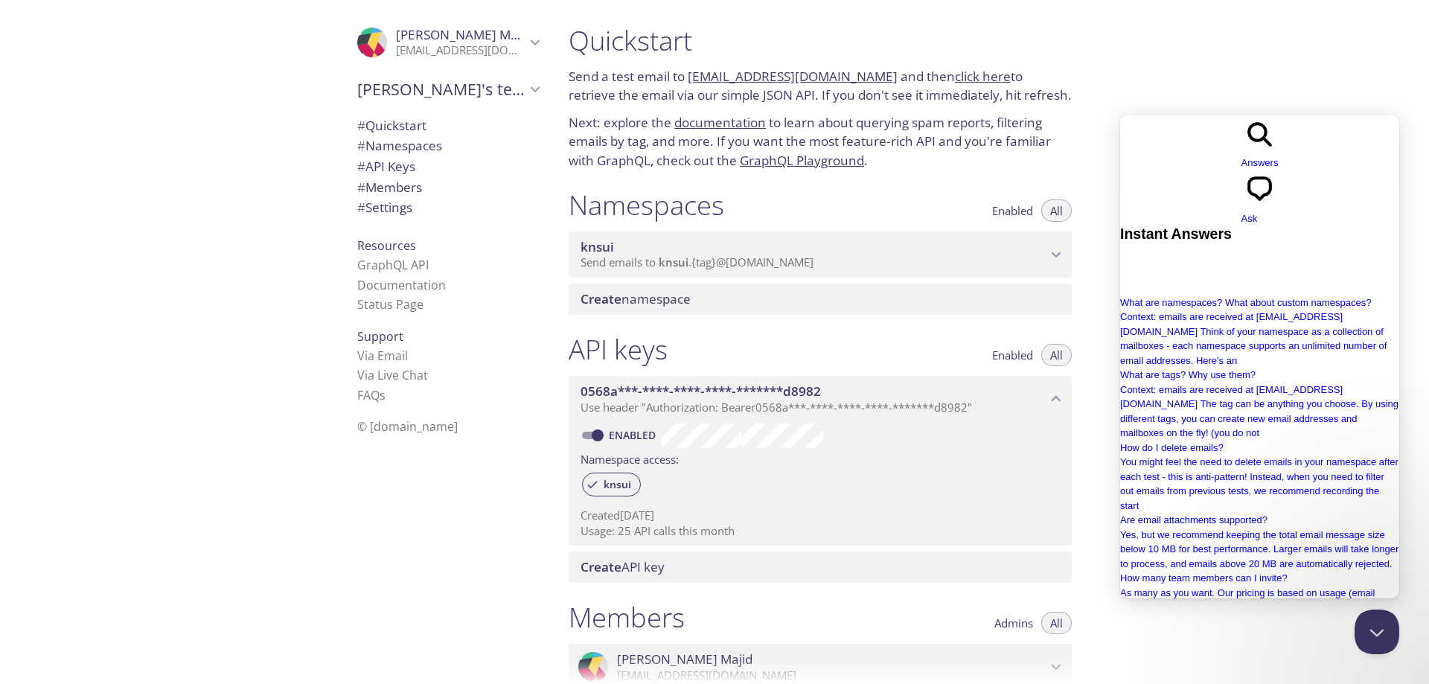
click at [813, 258] on span "Send emails to knsui . {tag} @inbox.testmail.app" at bounding box center [697, 262] width 233 height 15
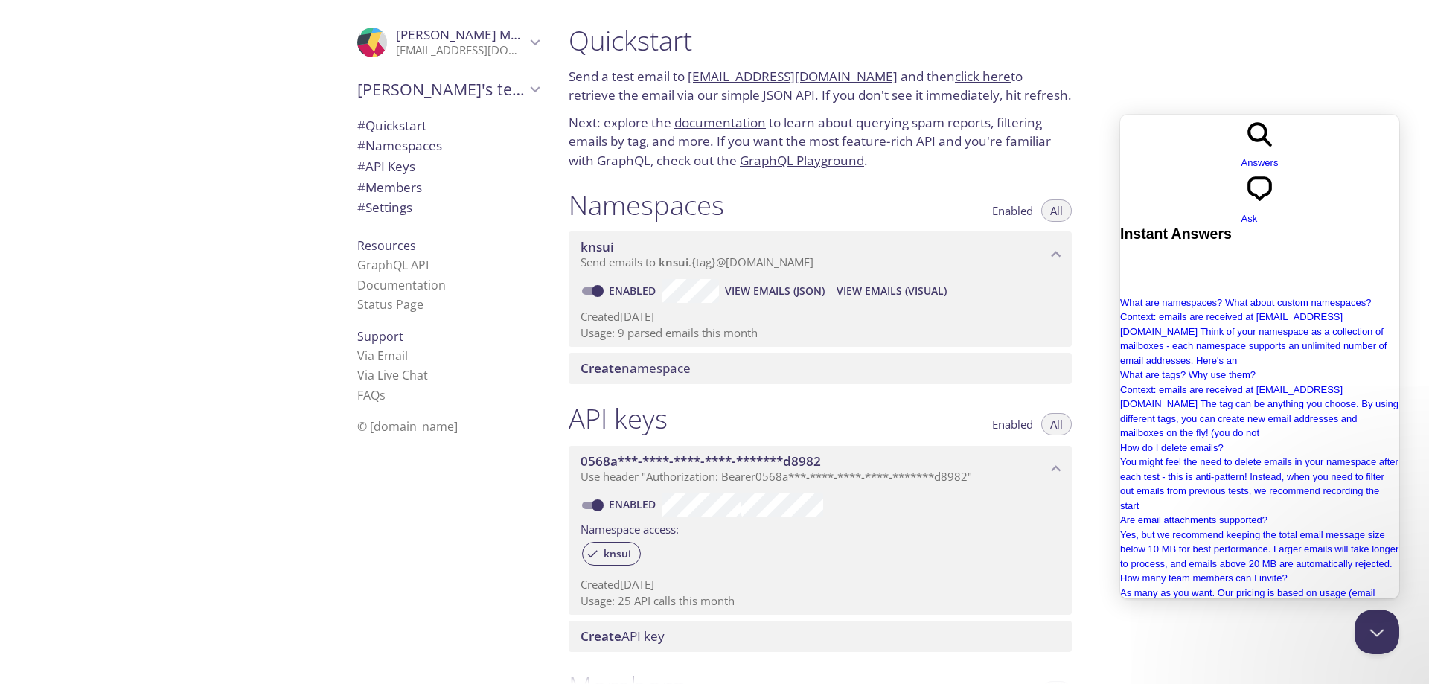
click at [813, 258] on span "Send emails to knsui . {tag} @inbox.testmail.app" at bounding box center [697, 262] width 233 height 15
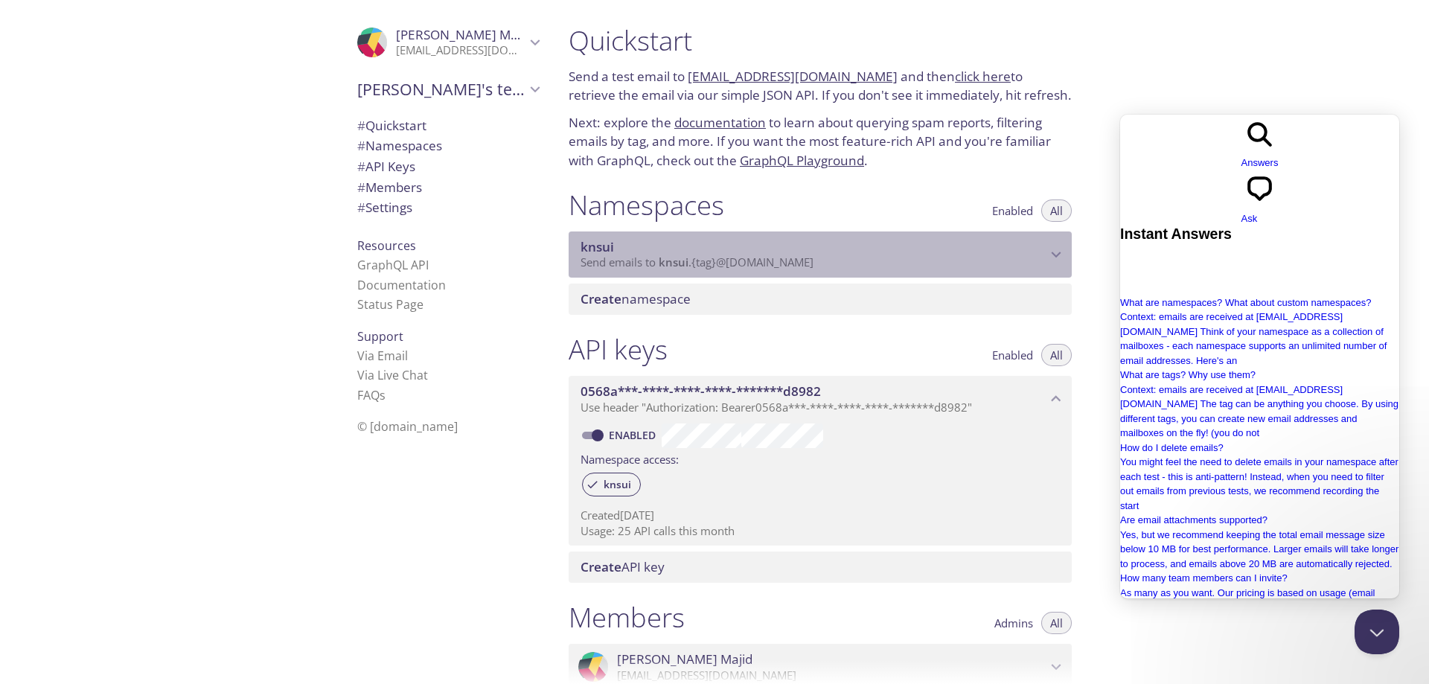
click at [813, 258] on span "Send emails to knsui . {tag} @inbox.testmail.app" at bounding box center [697, 262] width 233 height 15
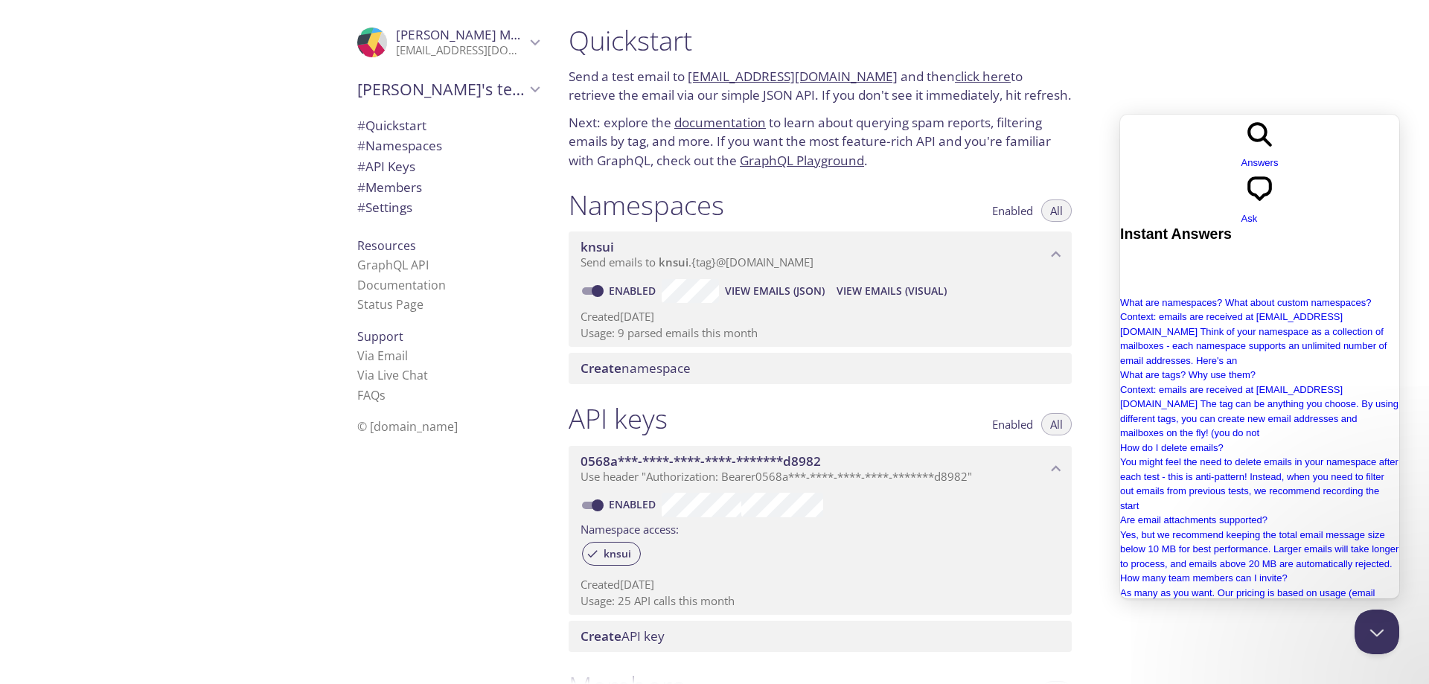
click at [602, 364] on span "Create" at bounding box center [601, 367] width 41 height 17
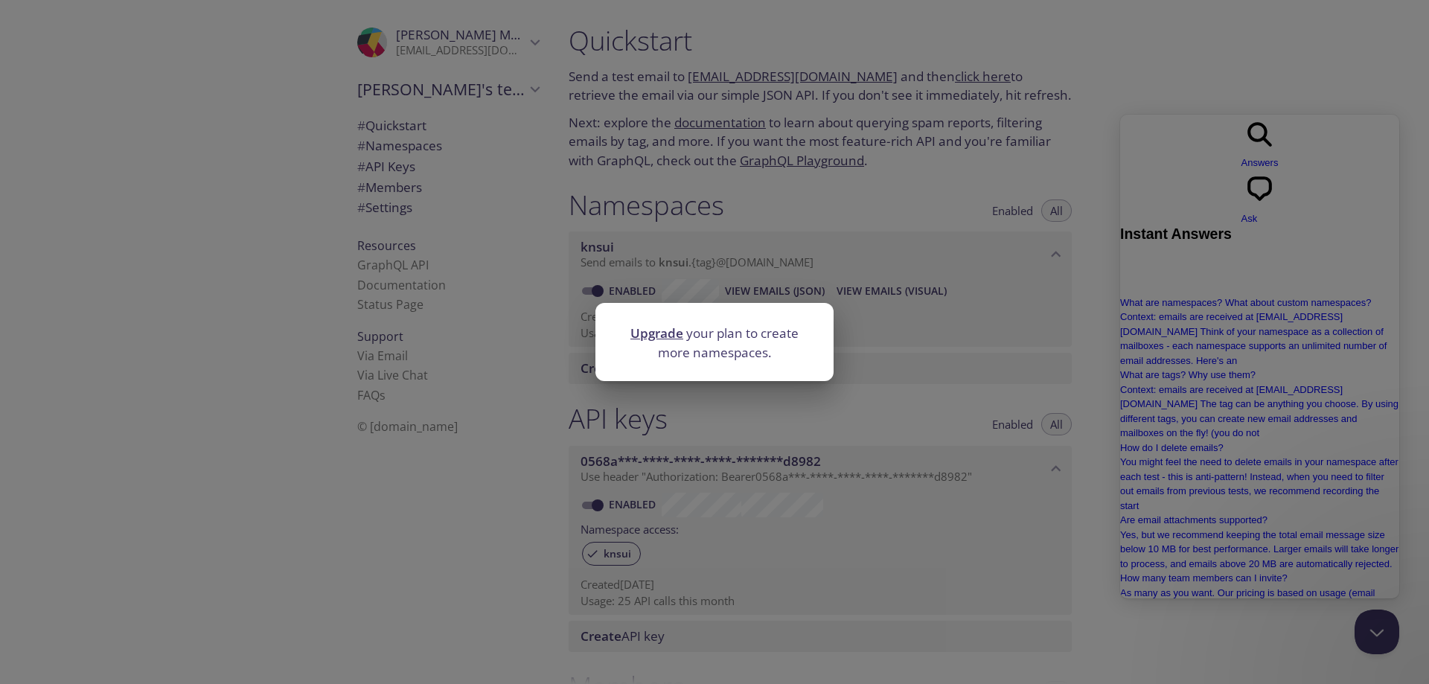
click at [503, 431] on div "Upgrade your plan to create more namespaces." at bounding box center [714, 342] width 1429 height 684
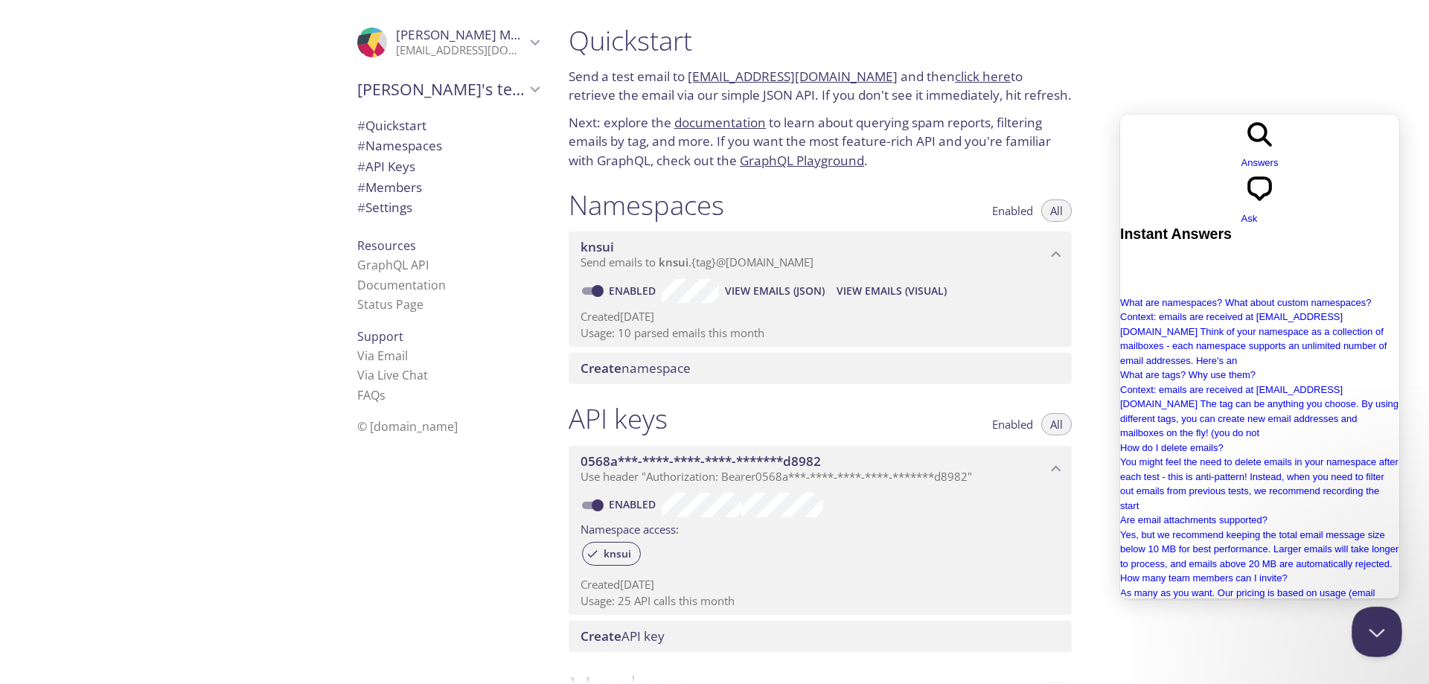
click at [1384, 624] on button "Close Beacon popover" at bounding box center [1374, 629] width 45 height 45
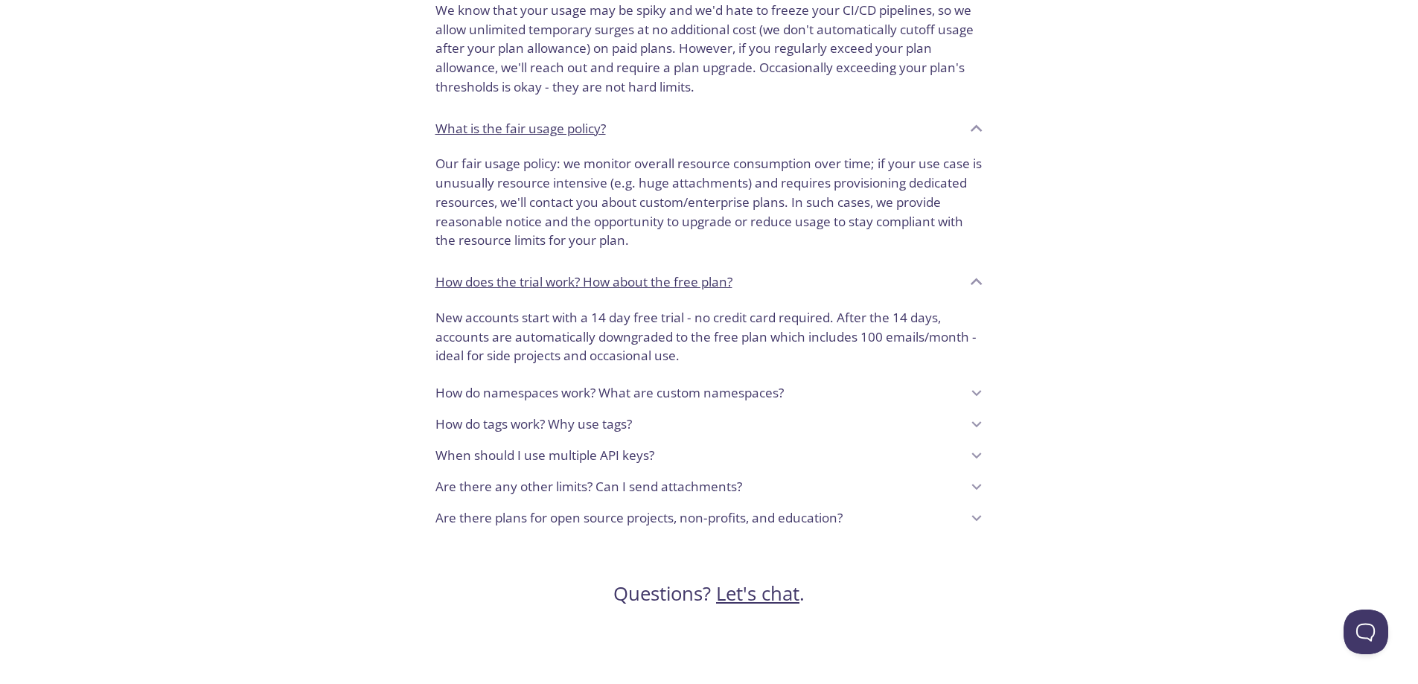
scroll to position [1212, 0]
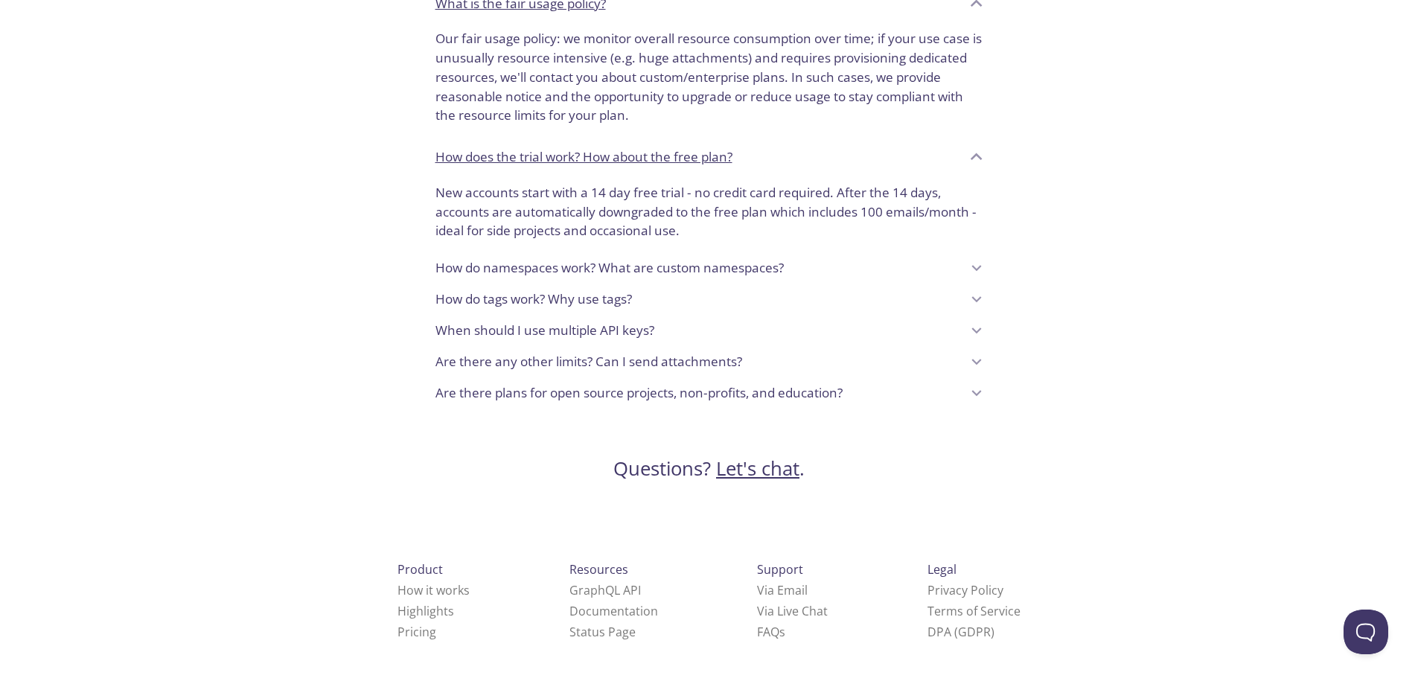
drag, startPoint x: 1428, startPoint y: 200, endPoint x: 41, endPoint y: 19, distance: 1399.1
click at [674, 261] on p "How do namespaces work? What are custom namespaces?" at bounding box center [609, 267] width 348 height 19
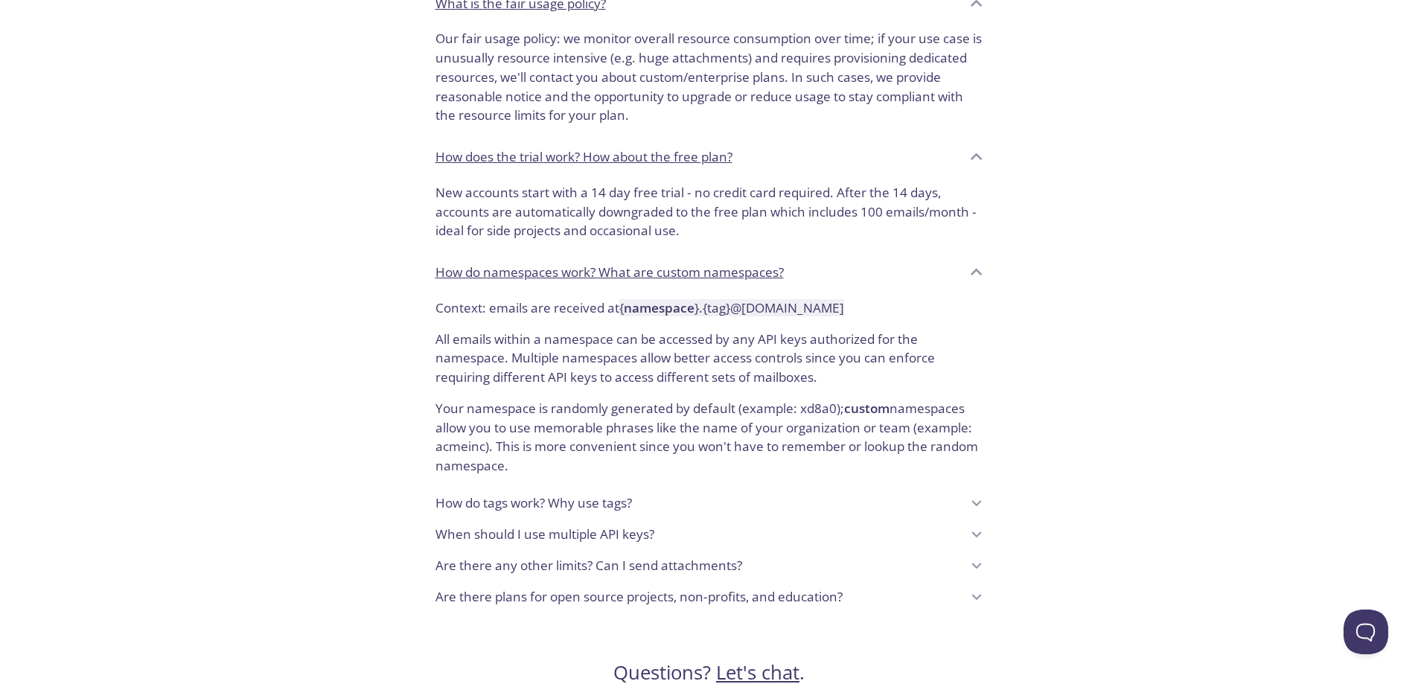
click at [674, 261] on div "How do namespaces work? What are custom namespaces?" at bounding box center [697, 272] width 525 height 25
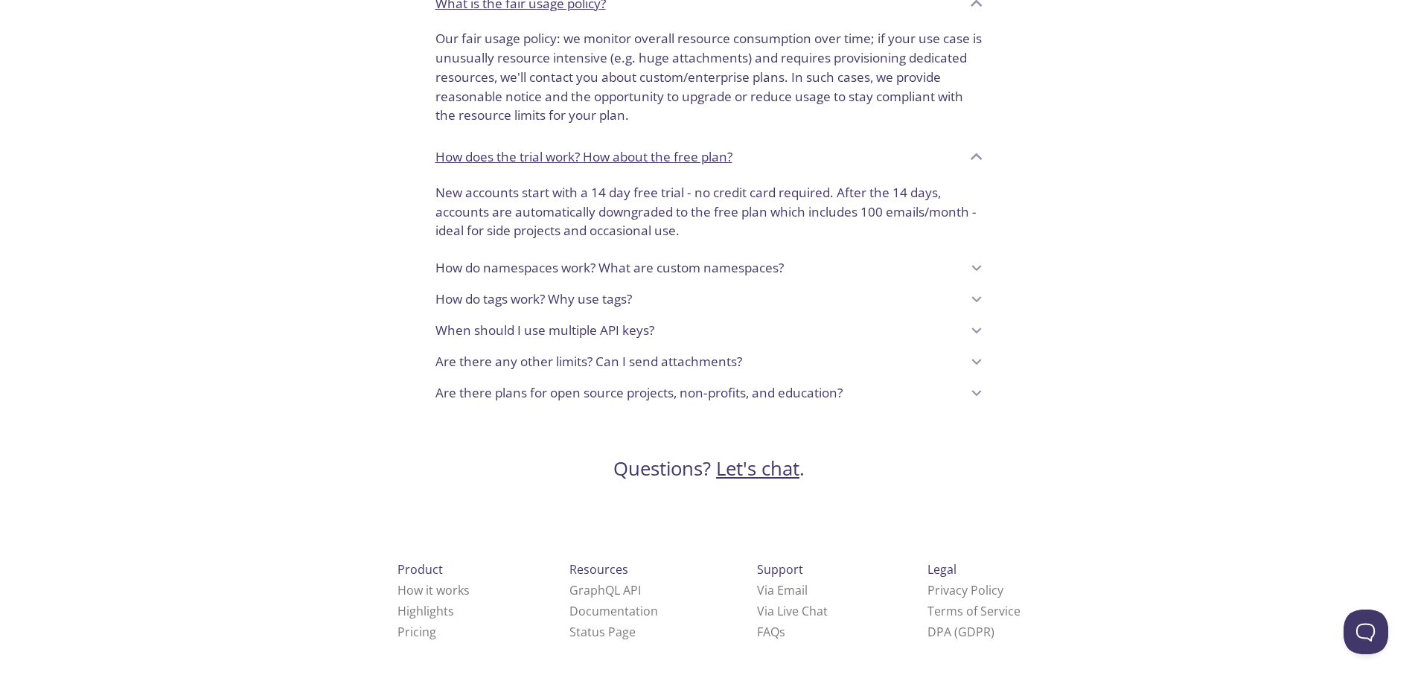
click at [868, 390] on div "Are there plans for open source projects, non-profits, and education?" at bounding box center [697, 392] width 525 height 25
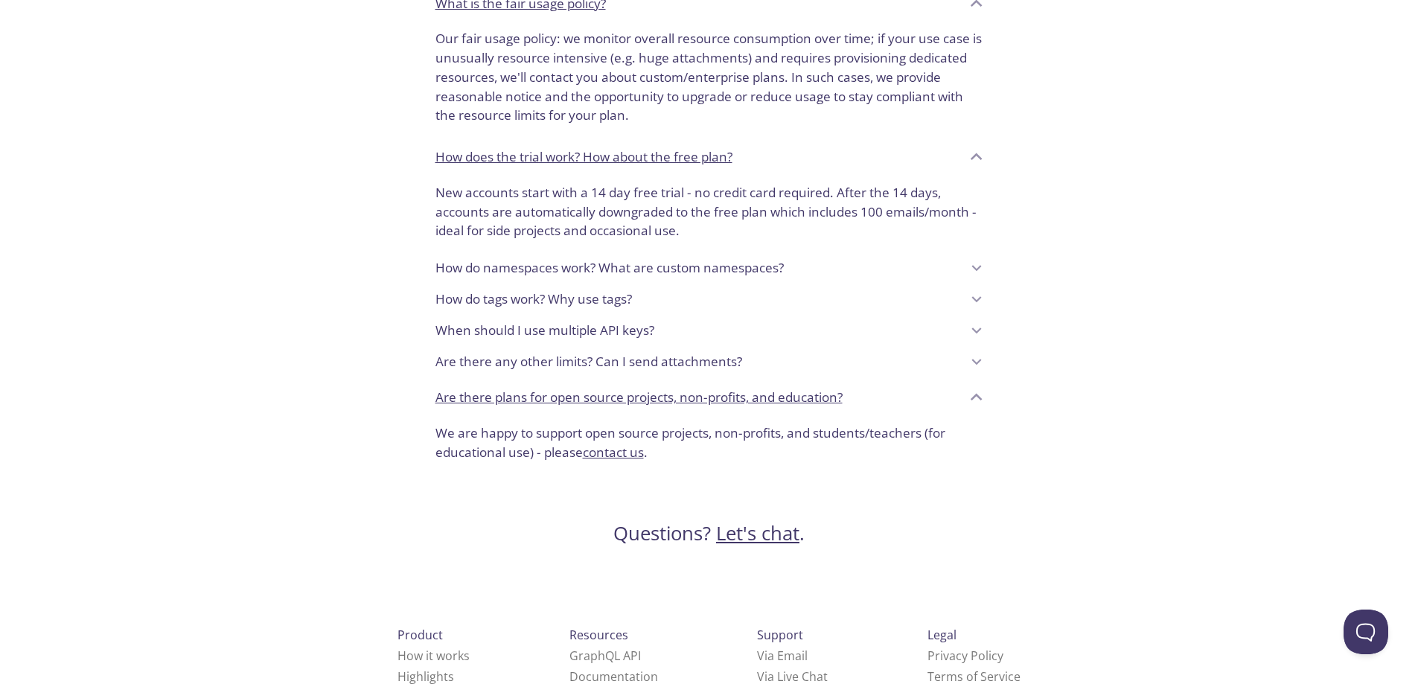
click at [913, 401] on div "Are there plans for open source projects, non-profits, and education?" at bounding box center [697, 397] width 525 height 25
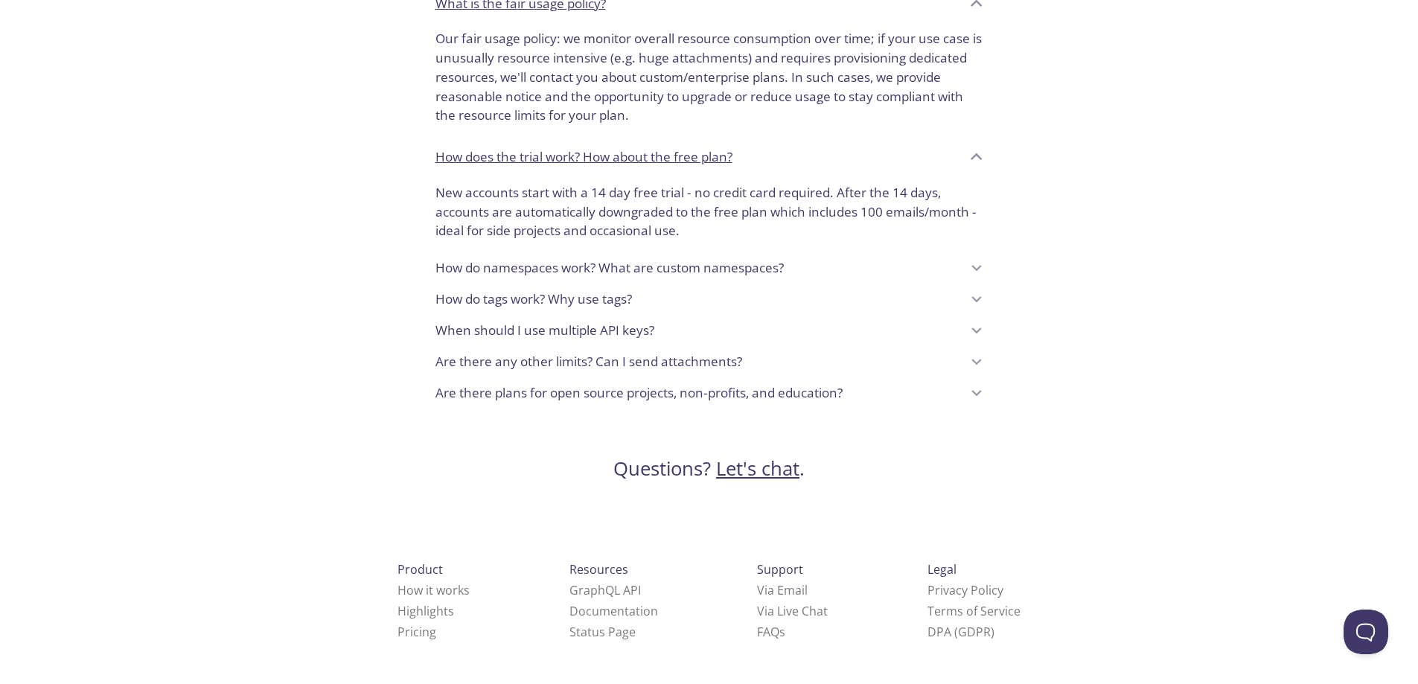
click at [887, 403] on div "Are there plans for open source projects, non-profits, and education?" at bounding box center [697, 392] width 525 height 25
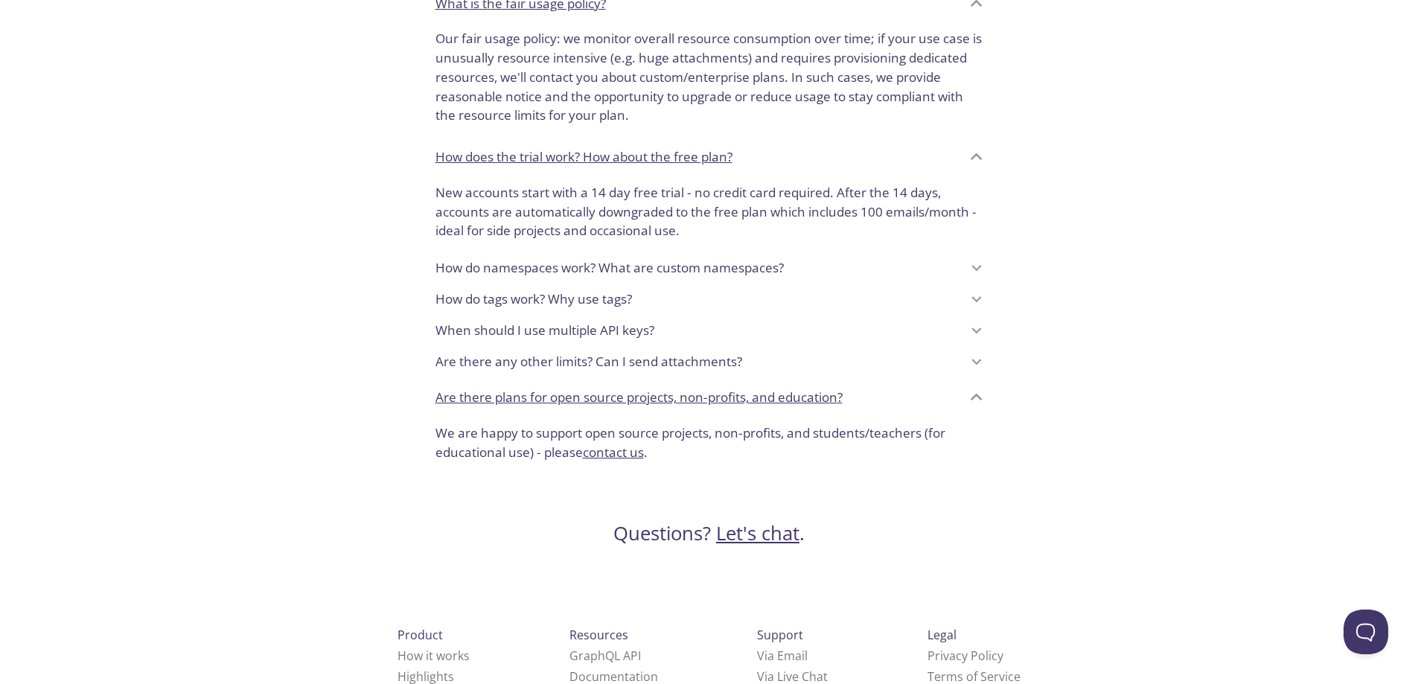
click at [613, 458] on link "contact us" at bounding box center [613, 452] width 61 height 17
